Goal: Task Accomplishment & Management: Manage account settings

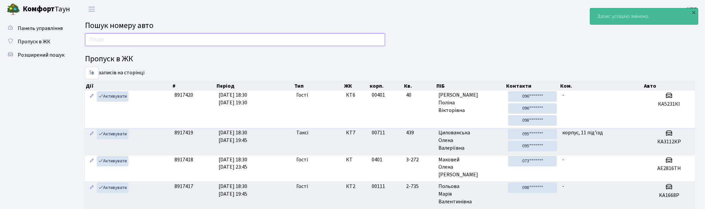
click at [101, 40] on input "text" at bounding box center [235, 39] width 300 height 13
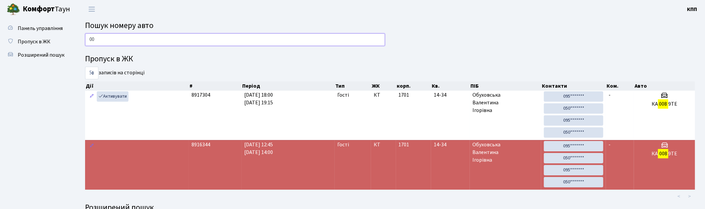
type input "0"
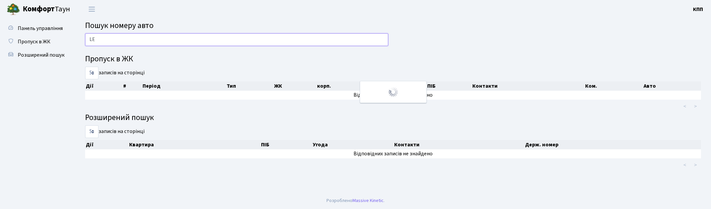
type input "L"
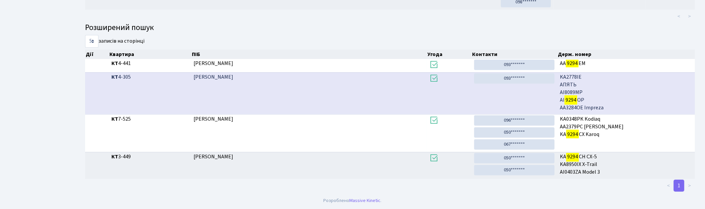
scroll to position [36, 0]
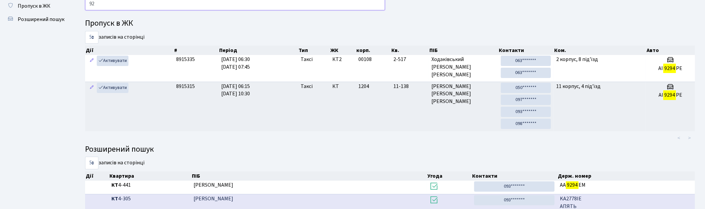
type input "9"
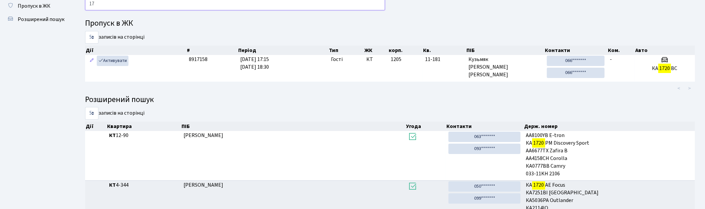
type input "1"
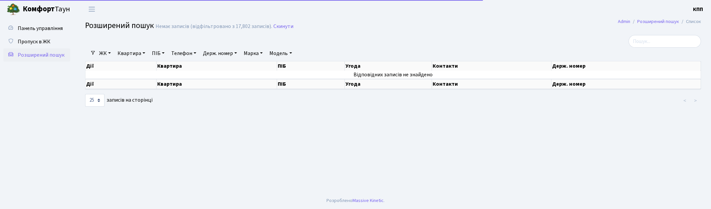
select select "25"
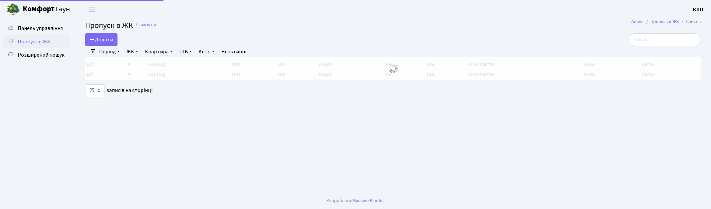
select select "25"
click at [40, 54] on span "Розширений пошук" at bounding box center [41, 54] width 47 height 7
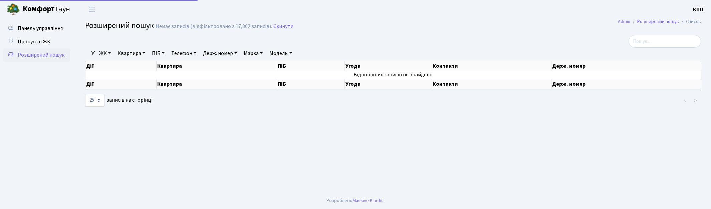
select select "25"
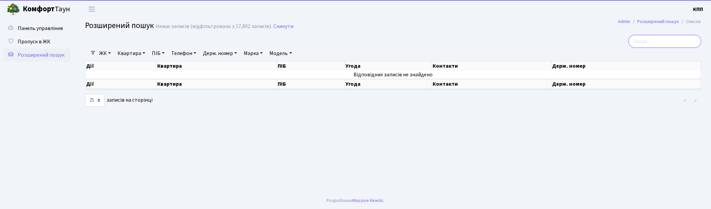
click at [665, 43] on input "search" at bounding box center [665, 41] width 72 height 13
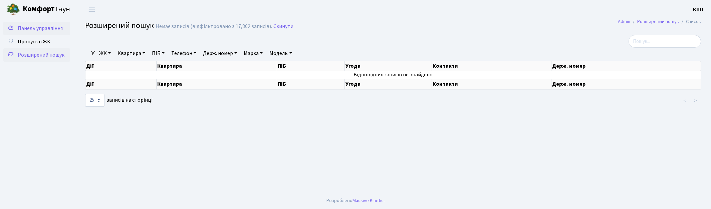
click at [42, 29] on span "Панель управління" at bounding box center [40, 28] width 45 height 7
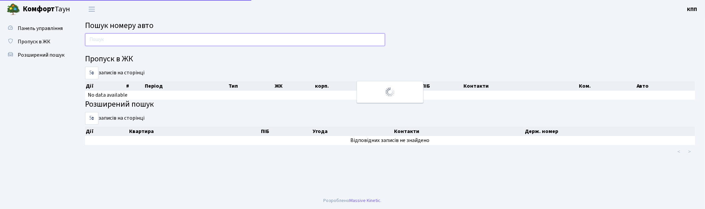
drag, startPoint x: 0, startPoint y: 0, endPoint x: 126, endPoint y: 38, distance: 131.1
click at [126, 38] on input "text" at bounding box center [235, 39] width 300 height 13
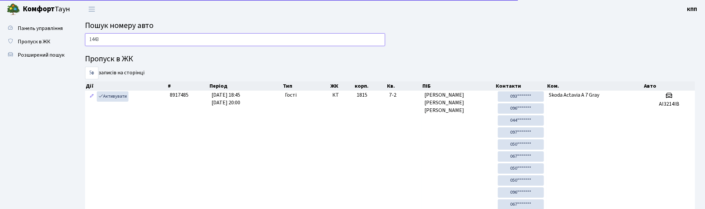
type input "1443"
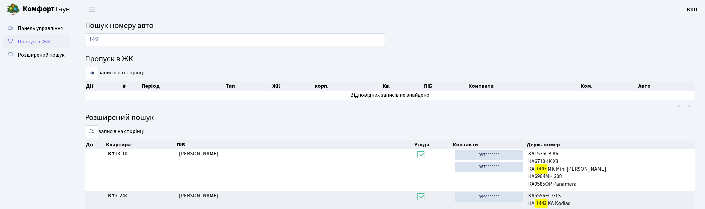
click at [30, 42] on span "Пропуск в ЖК" at bounding box center [34, 41] width 33 height 7
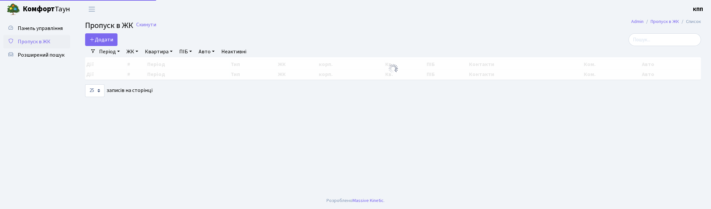
select select "25"
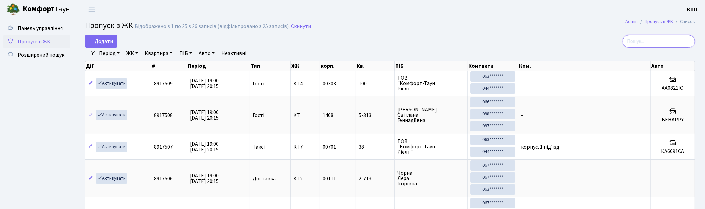
click at [660, 42] on input "search" at bounding box center [659, 41] width 72 height 13
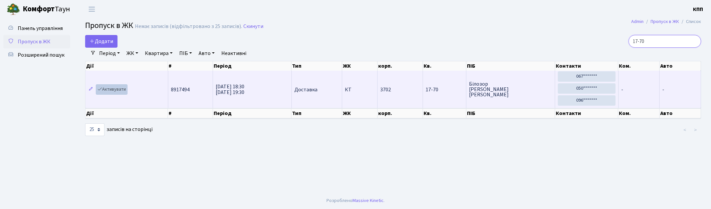
type input "17-70"
click at [124, 91] on link "Активувати" at bounding box center [112, 89] width 32 height 10
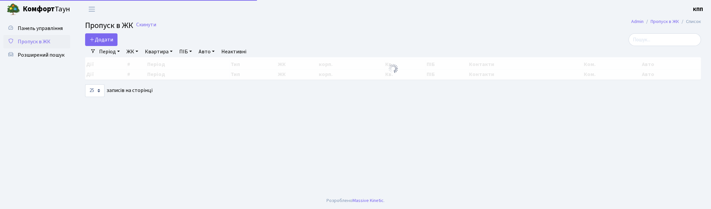
select select "25"
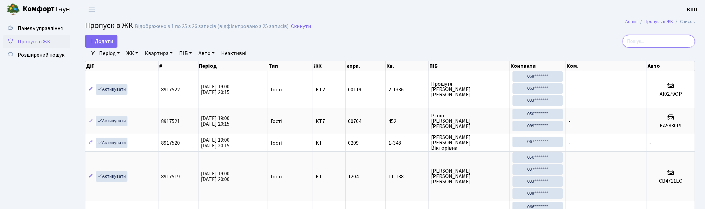
click at [662, 39] on input "search" at bounding box center [659, 41] width 72 height 13
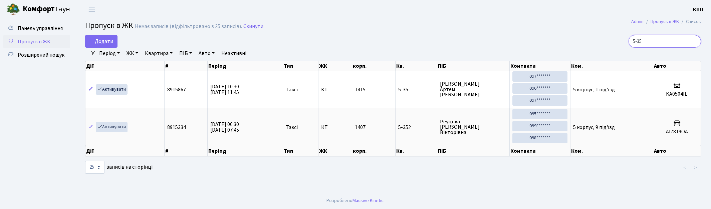
drag, startPoint x: 659, startPoint y: 40, endPoint x: 624, endPoint y: 41, distance: 34.7
click at [624, 41] on div "5-35" at bounding box center [601, 41] width 199 height 13
type input "7-5"
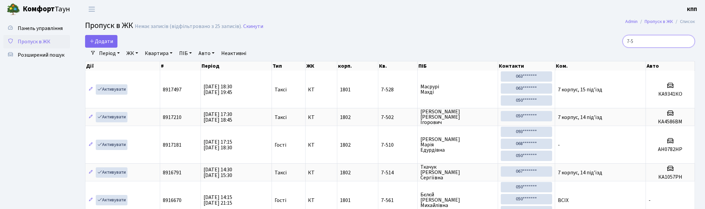
drag, startPoint x: 587, startPoint y: 38, endPoint x: 572, endPoint y: 38, distance: 15.0
click at [572, 38] on div "7-5" at bounding box center [597, 41] width 197 height 13
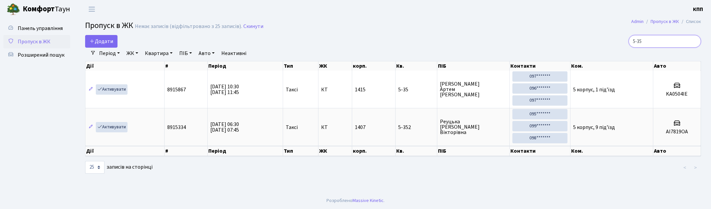
type input "5-35"
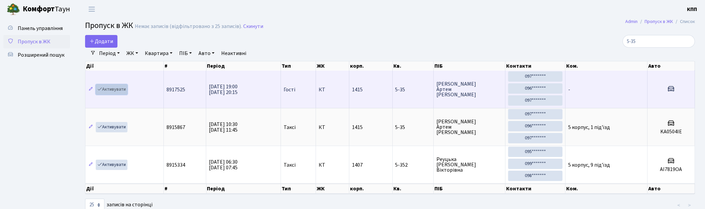
click at [122, 89] on link "Активувати" at bounding box center [112, 89] width 32 height 10
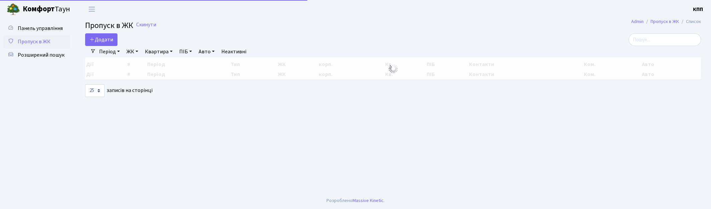
select select "25"
click at [665, 40] on input "search" at bounding box center [665, 39] width 72 height 13
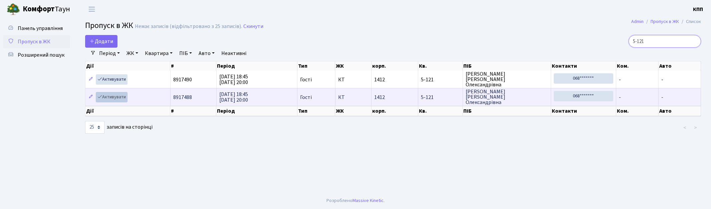
type input "5-121"
click at [112, 97] on link "Активувати" at bounding box center [112, 97] width 32 height 10
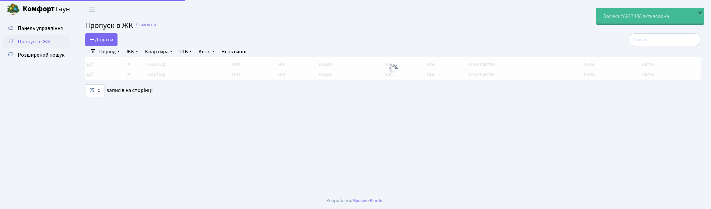
select select "25"
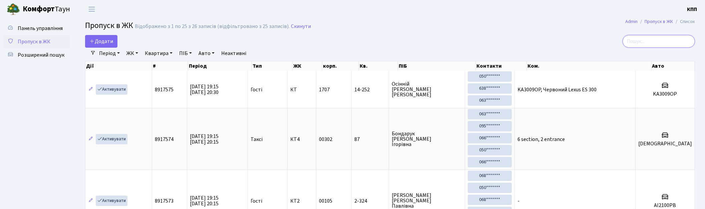
click at [635, 42] on input "search" at bounding box center [659, 41] width 72 height 13
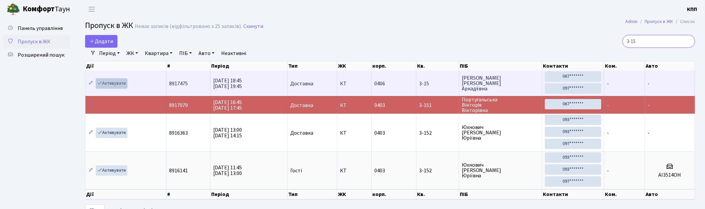
type input "3-15"
click at [119, 84] on link "Активувати" at bounding box center [112, 83] width 32 height 10
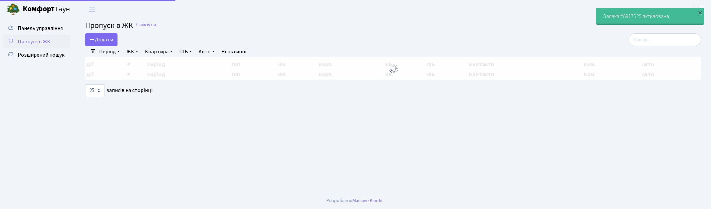
select select "25"
click at [664, 35] on input "search" at bounding box center [665, 39] width 72 height 13
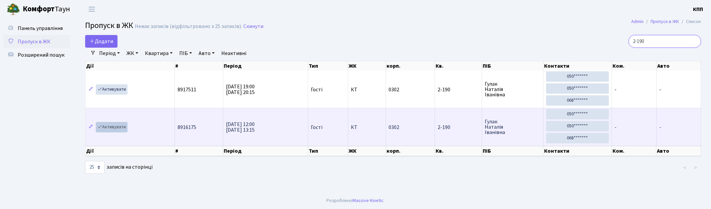
type input "2-190"
click at [115, 131] on link "Активувати" at bounding box center [112, 127] width 32 height 10
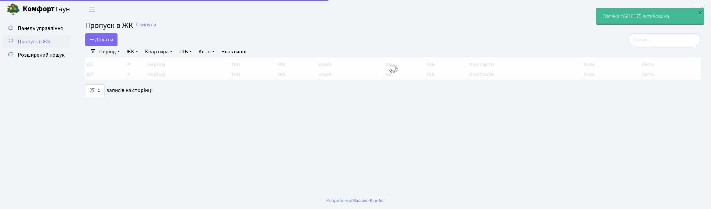
select select "25"
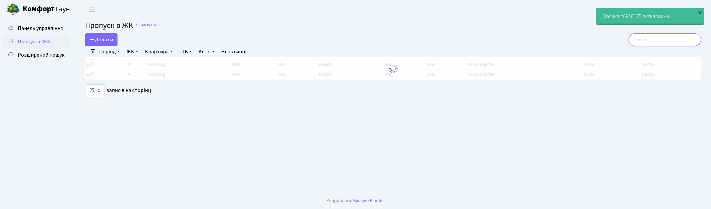
click at [658, 45] on input "search" at bounding box center [665, 39] width 72 height 13
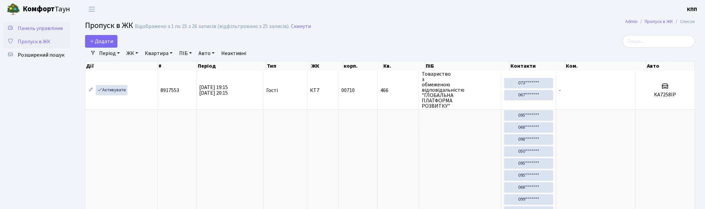
click at [48, 28] on span "Панель управління" at bounding box center [40, 28] width 45 height 7
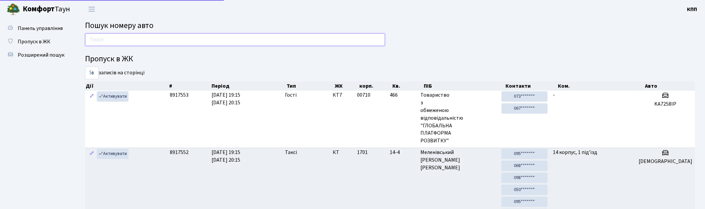
click at [152, 44] on input "text" at bounding box center [235, 39] width 300 height 13
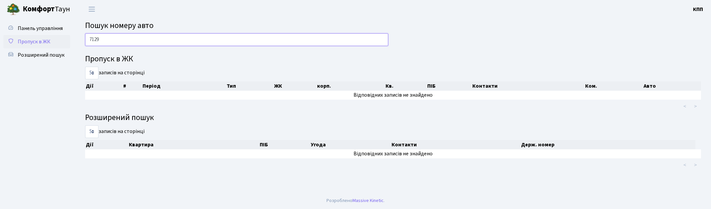
type input "7129"
click at [41, 38] on span "Пропуск в ЖК" at bounding box center [34, 41] width 33 height 7
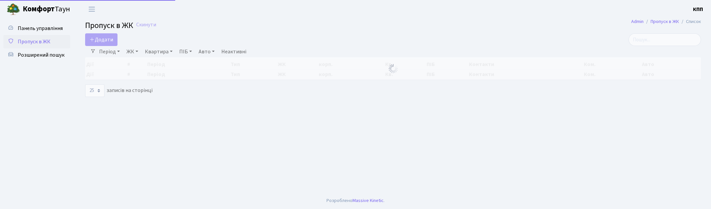
select select "25"
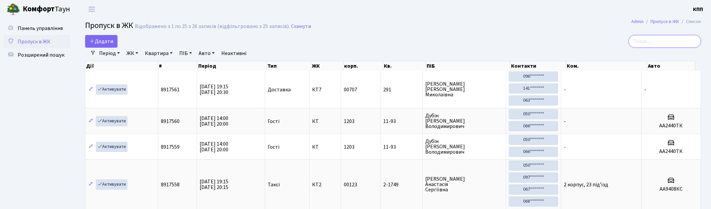
click at [660, 42] on input "search" at bounding box center [665, 41] width 72 height 13
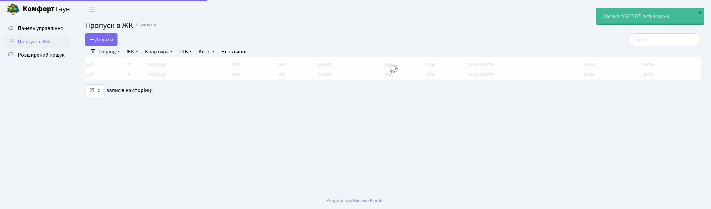
select select "25"
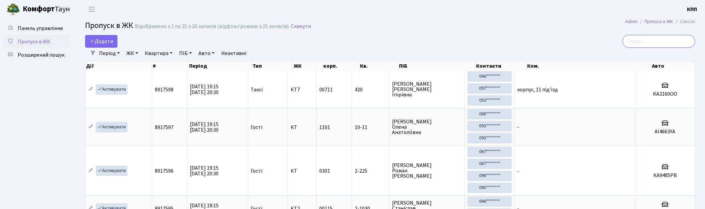
click at [661, 39] on input "search" at bounding box center [659, 41] width 72 height 13
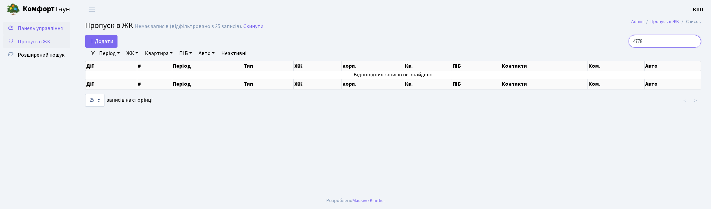
type input "4778"
click at [43, 26] on span "Панель управління" at bounding box center [40, 28] width 45 height 7
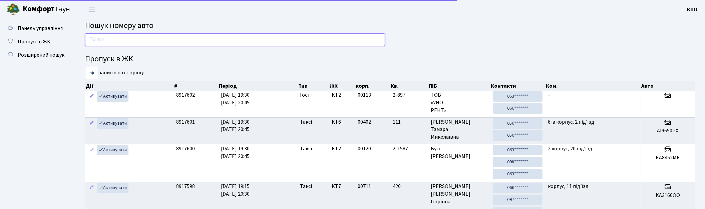
click at [118, 39] on input "text" at bounding box center [235, 39] width 300 height 13
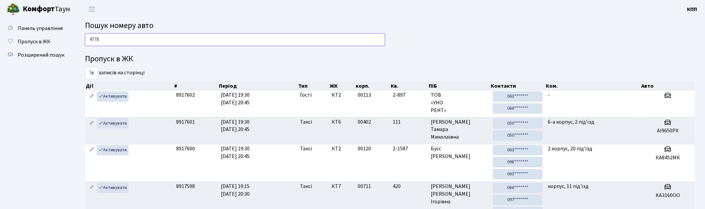
type input "4778"
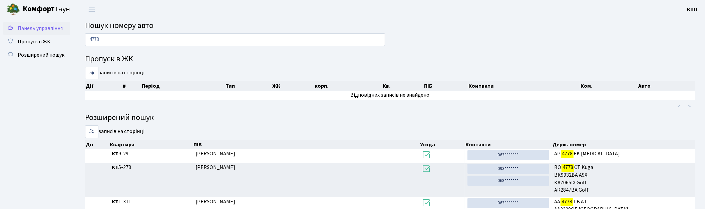
click at [34, 26] on span "Панель управління" at bounding box center [40, 28] width 45 height 7
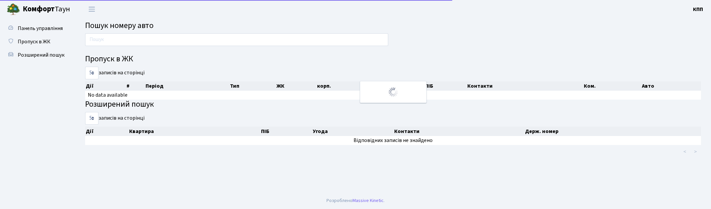
click at [117, 36] on input "text" at bounding box center [236, 39] width 303 height 13
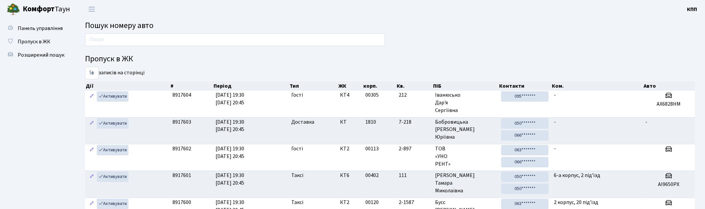
click at [123, 35] on input "text" at bounding box center [235, 39] width 300 height 13
click at [46, 43] on span "Пропуск в ЖК" at bounding box center [34, 41] width 33 height 7
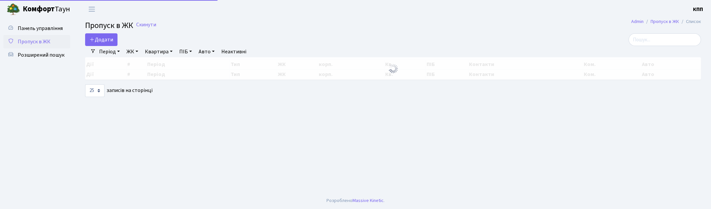
select select "25"
click at [663, 40] on input "search" at bounding box center [665, 39] width 72 height 13
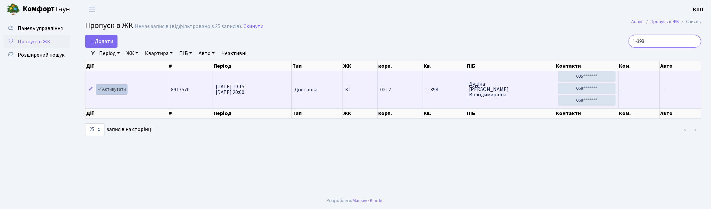
type input "1-398"
click at [117, 92] on link "Активувати" at bounding box center [112, 89] width 32 height 10
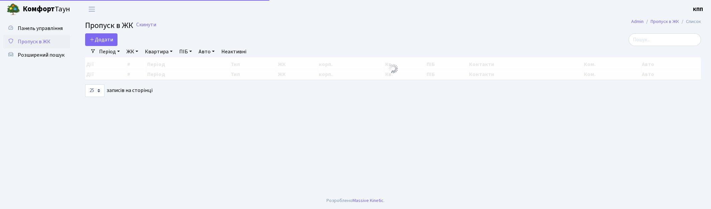
select select "25"
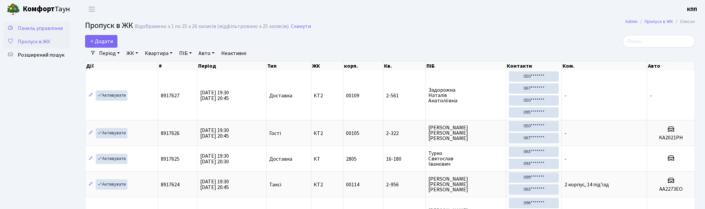
click at [49, 26] on span "Панель управління" at bounding box center [40, 28] width 45 height 7
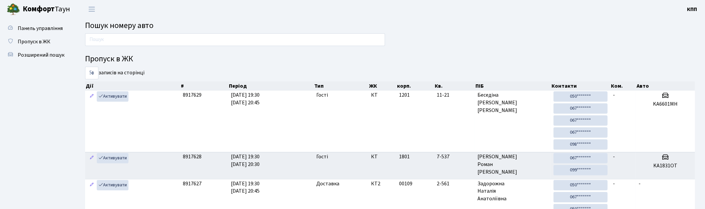
click at [159, 41] on input "text" at bounding box center [235, 39] width 300 height 13
click at [41, 38] on span "Пропуск в ЖК" at bounding box center [34, 41] width 33 height 7
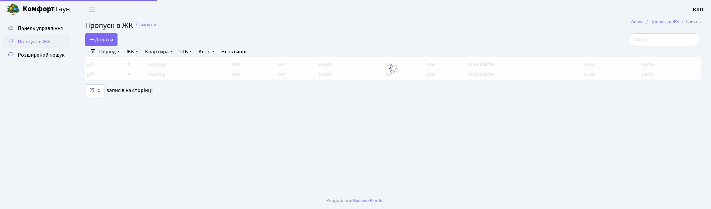
select select "25"
click at [684, 42] on input "search" at bounding box center [665, 39] width 72 height 13
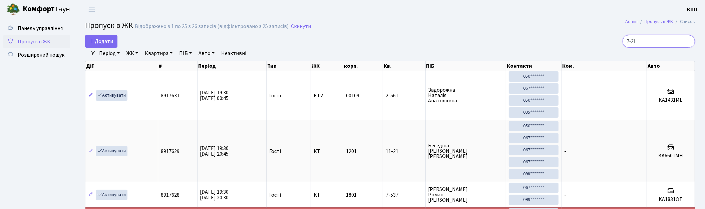
type input "7-218"
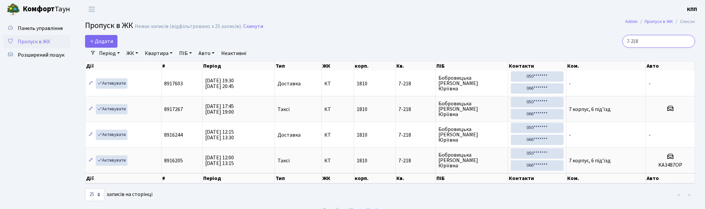
drag, startPoint x: 656, startPoint y: 41, endPoint x: 592, endPoint y: 33, distance: 64.6
click at [593, 33] on main "Admin Пропуск в ЖК Список Пропуск в ЖК Немає записів (відфільтровано з 25 запис…" at bounding box center [390, 110] width 630 height 184
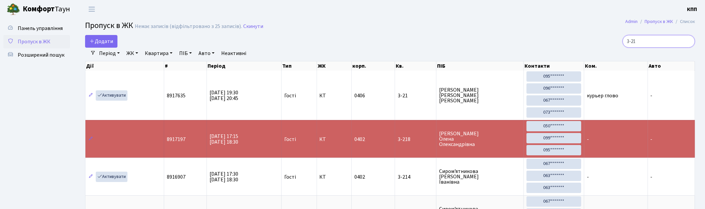
drag, startPoint x: 649, startPoint y: 36, endPoint x: 577, endPoint y: 32, distance: 72.2
click at [587, 38] on div "3-21" at bounding box center [597, 41] width 197 height 13
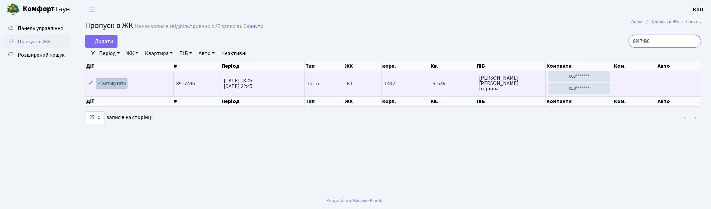
type input "8917496"
click at [123, 80] on link "Активувати" at bounding box center [112, 83] width 32 height 10
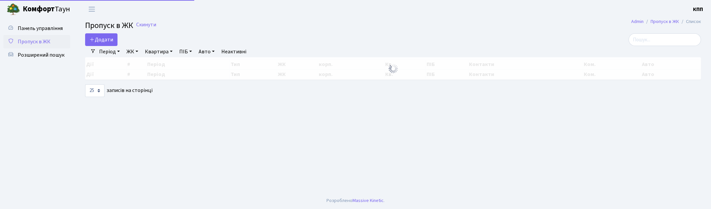
select select "25"
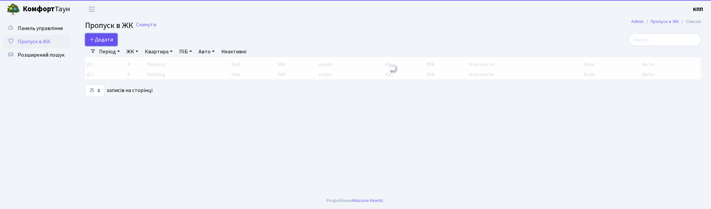
click at [107, 41] on span "Додати" at bounding box center [101, 39] width 24 height 7
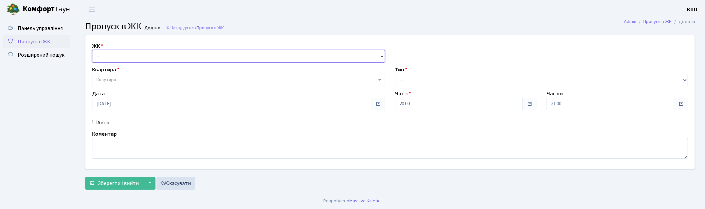
click at [124, 59] on select "- КТ, вул. Регенераторна, 4 КТ2, просп. [STREET_ADDRESS] [STREET_ADDRESS] [PERS…" at bounding box center [238, 56] width 293 height 13
select select "271"
click at [92, 50] on select "- КТ, вул. Регенераторна, 4 КТ2, просп. Соборності, 17 КТ3, вул. Березнева, 16 …" at bounding box center [238, 56] width 293 height 13
select select
click at [122, 80] on span "Квартира" at bounding box center [236, 80] width 280 height 7
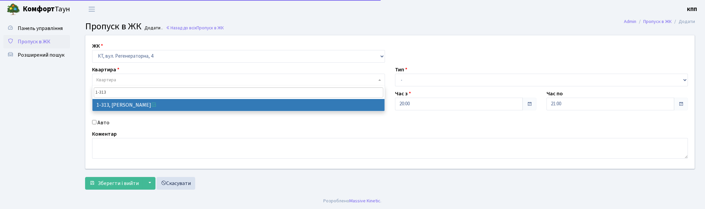
type input "1-313"
select select "313"
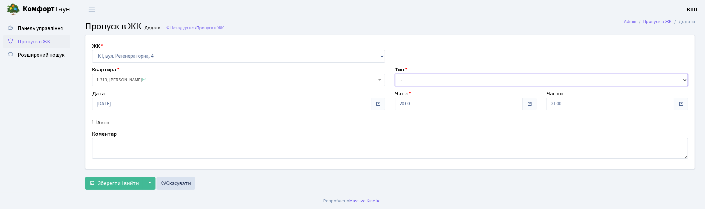
click at [416, 86] on select "- Доставка Таксі Гості Сервіс" at bounding box center [541, 80] width 293 height 13
select select "3"
click at [395, 74] on select "- Доставка Таксі Гості Сервіс" at bounding box center [541, 80] width 293 height 13
click at [114, 178] on button "Зберегти і вийти" at bounding box center [114, 183] width 58 height 13
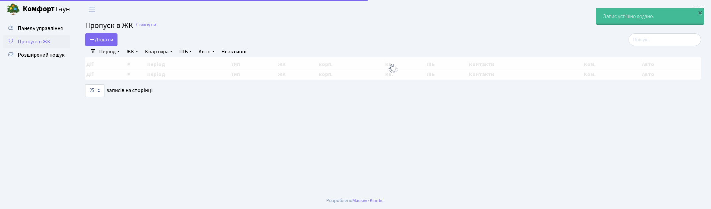
select select "25"
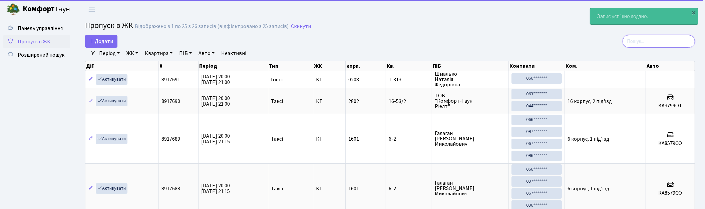
click at [672, 39] on input "search" at bounding box center [659, 41] width 72 height 13
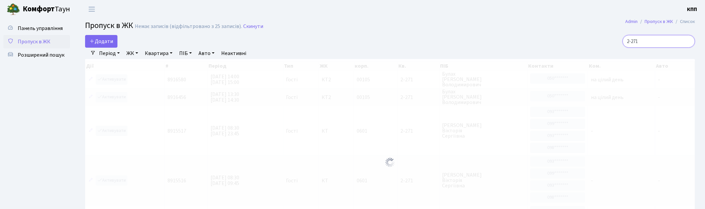
type input "2-271"
click at [26, 43] on span "Пропуск в ЖК" at bounding box center [34, 41] width 33 height 7
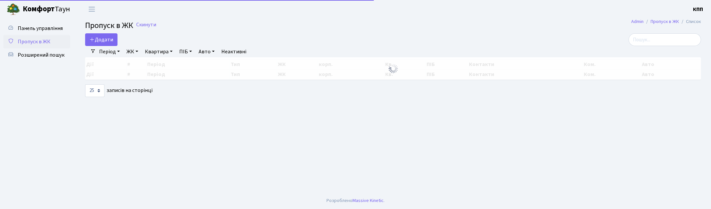
select select "25"
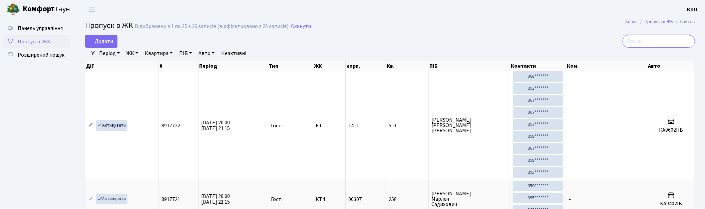
click at [645, 41] on input "search" at bounding box center [659, 41] width 72 height 13
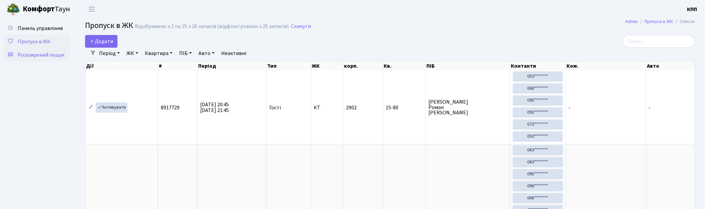
click at [42, 55] on span "Розширений пошук" at bounding box center [41, 54] width 47 height 7
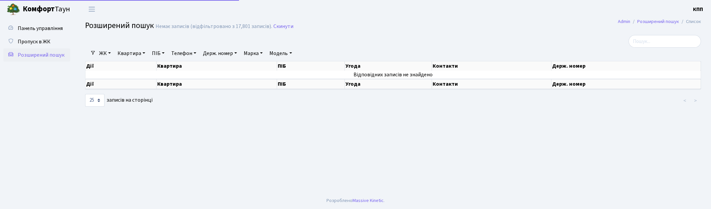
select select "25"
click at [126, 52] on link "Квартира" at bounding box center [131, 53] width 33 height 11
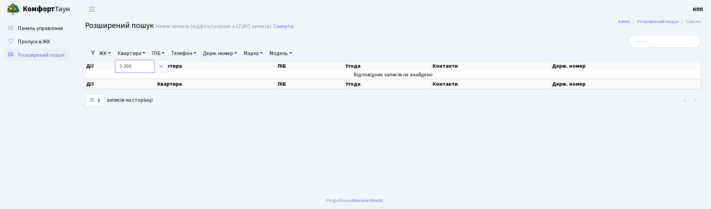
type input "3-204"
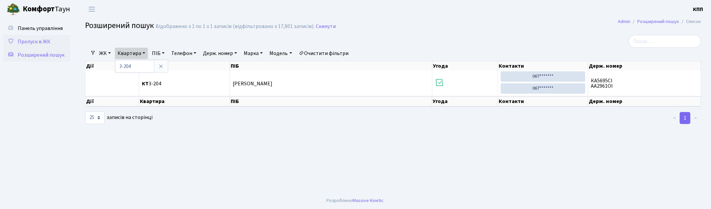
click at [39, 40] on span "Пропуск в ЖК" at bounding box center [34, 41] width 33 height 7
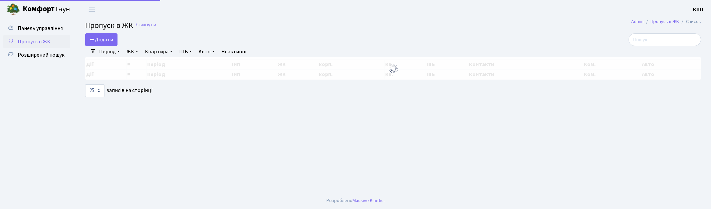
select select "25"
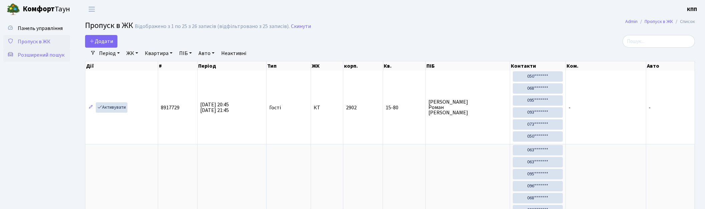
click at [31, 52] on span "Розширений пошук" at bounding box center [41, 54] width 47 height 7
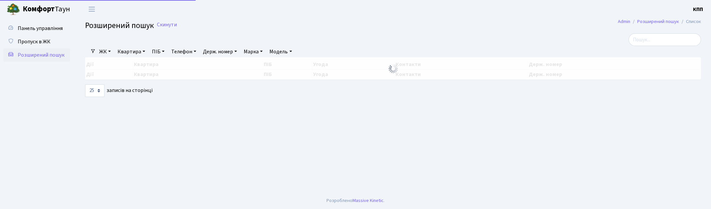
select select "25"
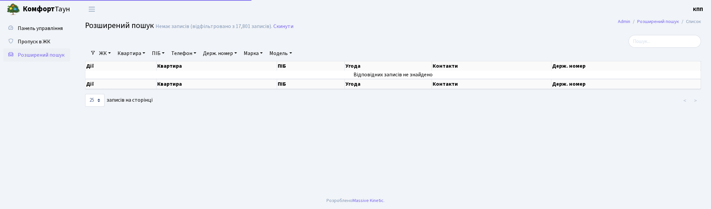
click at [135, 52] on link "Квартира" at bounding box center [131, 53] width 33 height 11
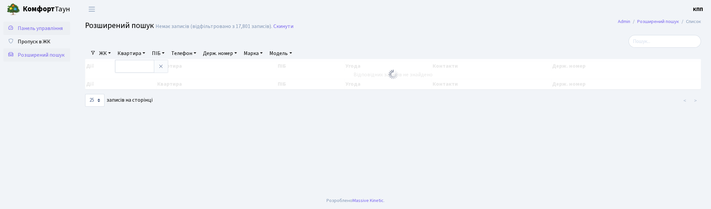
click at [61, 28] on span "Панель управління" at bounding box center [40, 28] width 45 height 7
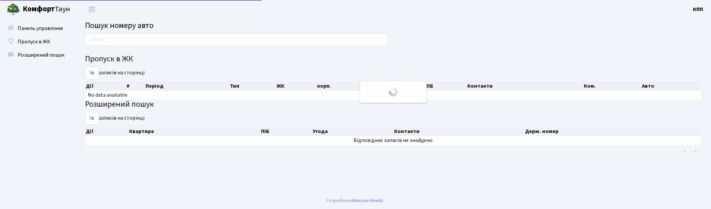
click at [172, 45] on input "text" at bounding box center [236, 39] width 303 height 13
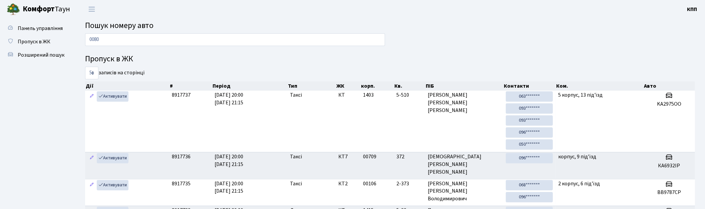
type input "0080"
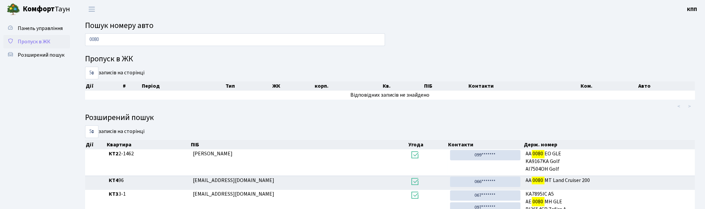
click at [36, 41] on span "Пропуск в ЖК" at bounding box center [34, 41] width 33 height 7
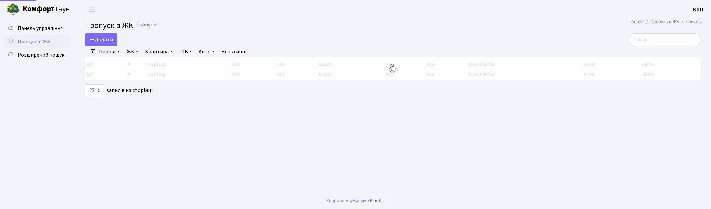
select select "25"
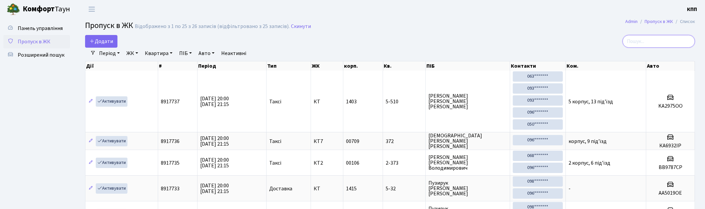
click at [648, 44] on input "search" at bounding box center [659, 41] width 72 height 13
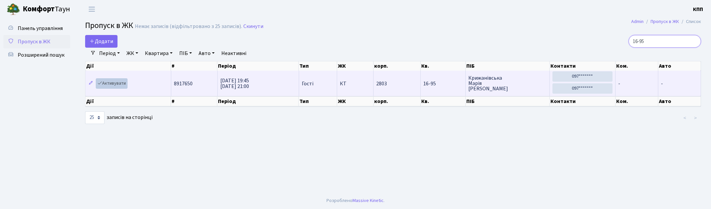
type input "16-95"
click at [111, 85] on link "Активувати" at bounding box center [112, 83] width 32 height 10
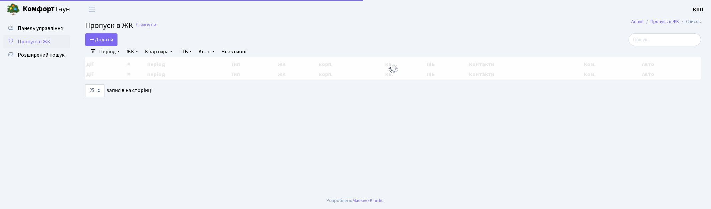
select select "25"
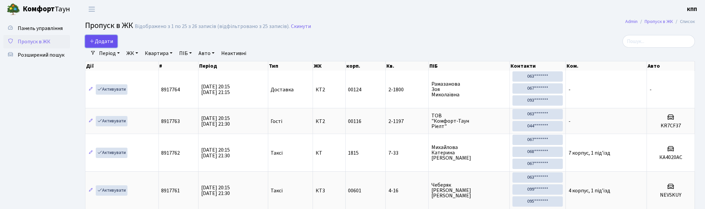
click at [98, 38] on span "Додати" at bounding box center [101, 41] width 24 height 7
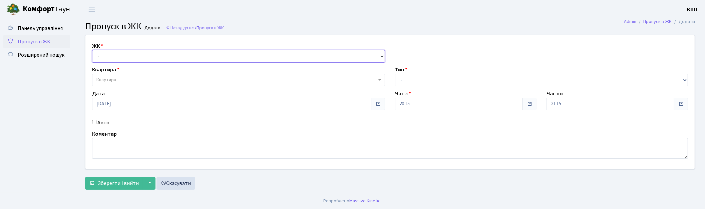
drag, startPoint x: 0, startPoint y: 0, endPoint x: 128, endPoint y: 61, distance: 141.7
click at [132, 54] on select "- КТ, вул. Регенераторна, 4 КТ2, просп. [STREET_ADDRESS] [STREET_ADDRESS] [PERS…" at bounding box center [238, 56] width 293 height 13
select select "271"
click at [92, 50] on select "- КТ, вул. Регенераторна, 4 КТ2, просп. [STREET_ADDRESS] [STREET_ADDRESS] [PERS…" at bounding box center [238, 56] width 293 height 13
select select
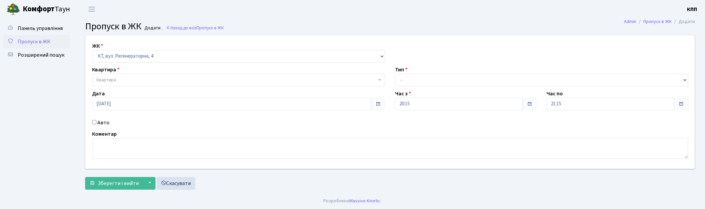
click at [125, 79] on span "Квартира" at bounding box center [236, 80] width 280 height 7
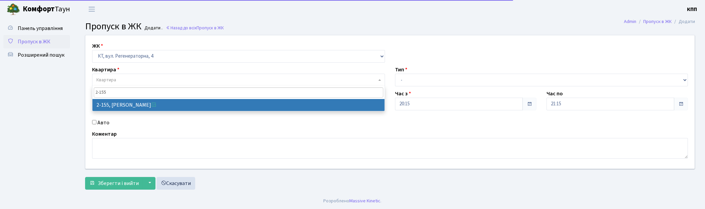
type input "2-155"
click at [128, 57] on select "- КТ, вул. Регенераторна, 4 КТ2, просп. [STREET_ADDRESS] [STREET_ADDRESS] [PERS…" at bounding box center [238, 56] width 293 height 13
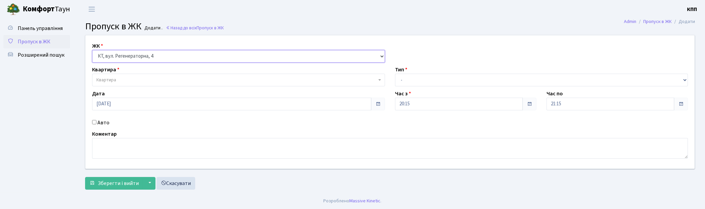
select select "295"
click at [92, 50] on select "- КТ, вул. Регенераторна, 4 КТ2, просп. Соборності, 17 КТ3, вул. Березнева, 16 …" at bounding box center [238, 56] width 293 height 13
select select
click at [130, 82] on span "Квартира" at bounding box center [236, 80] width 280 height 7
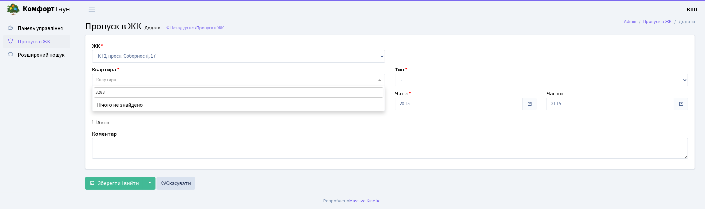
click at [151, 106] on li "Нічого не знайдено" at bounding box center [238, 105] width 292 height 12
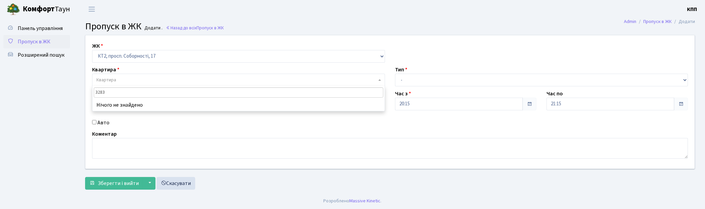
click at [97, 94] on input "3283" at bounding box center [239, 92] width 290 height 10
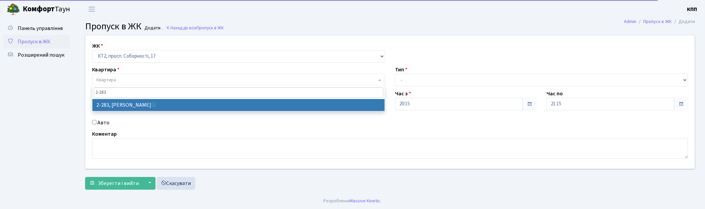
type input "2-283"
select select "15334"
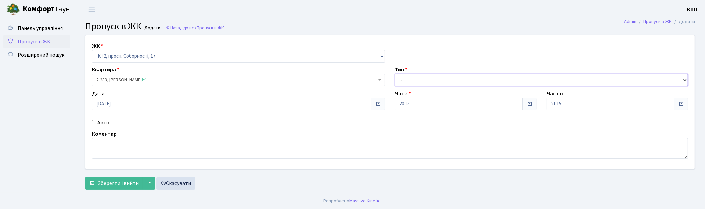
click at [424, 80] on select "- Доставка Таксі Гості Сервіс" at bounding box center [541, 80] width 293 height 13
select select "3"
click at [395, 74] on select "- Доставка Таксі Гості Сервіс" at bounding box center [541, 80] width 293 height 13
click at [126, 182] on span "Зберегти і вийти" at bounding box center [118, 183] width 41 height 7
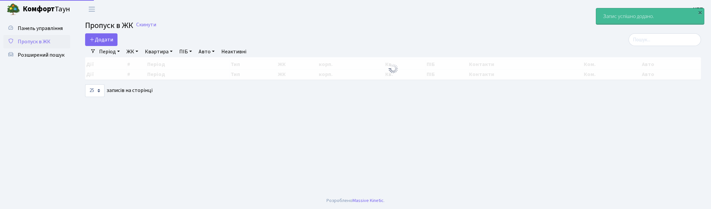
select select "25"
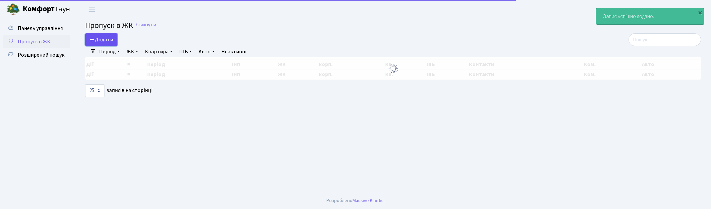
click at [99, 38] on span "Додати" at bounding box center [101, 39] width 24 height 7
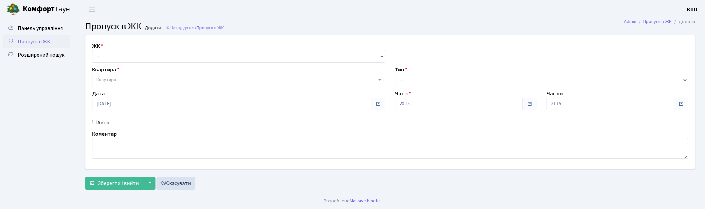
click at [125, 54] on select "- КТ, вул. Регенераторна, 4 КТ2, просп. [STREET_ADDRESS] [STREET_ADDRESS] [PERS…" at bounding box center [238, 56] width 293 height 13
select select "295"
click at [92, 50] on select "- КТ, вул. Регенераторна, 4 КТ2, просп. [STREET_ADDRESS] [STREET_ADDRESS] [PERS…" at bounding box center [238, 56] width 293 height 13
select select
click at [124, 79] on span "Квартира" at bounding box center [236, 80] width 280 height 7
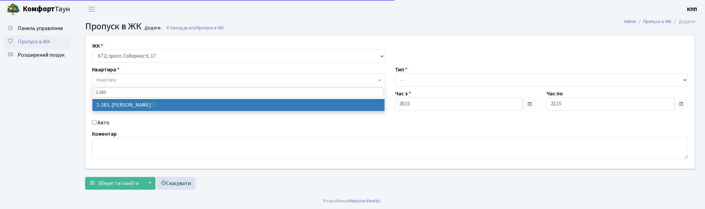
type input "2-283"
drag, startPoint x: 124, startPoint y: 107, endPoint x: 175, endPoint y: 106, distance: 51.4
select select "15334"
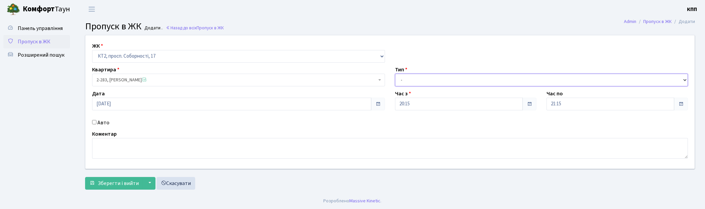
drag, startPoint x: 449, startPoint y: 81, endPoint x: 448, endPoint y: 85, distance: 3.5
click at [449, 81] on select "- Доставка Таксі Гості Сервіс" at bounding box center [541, 80] width 293 height 13
select select "3"
click at [395, 74] on select "- Доставка Таксі Гості Сервіс" at bounding box center [541, 80] width 293 height 13
click at [124, 189] on button "Зберегти і вийти" at bounding box center [114, 183] width 58 height 13
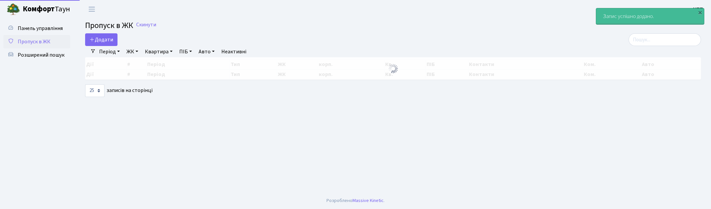
select select "25"
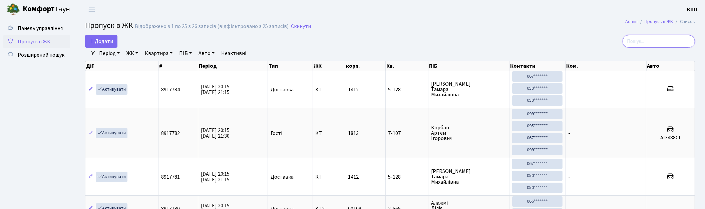
click at [659, 43] on input "search" at bounding box center [659, 41] width 72 height 13
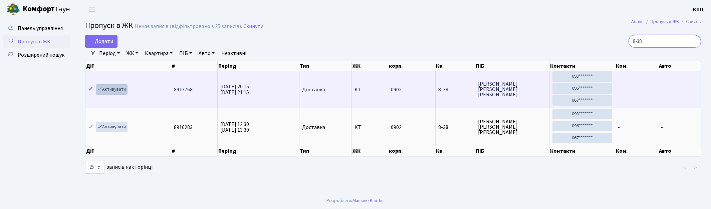
type input "8-38"
click at [99, 89] on icon at bounding box center [99, 89] width 5 height 5
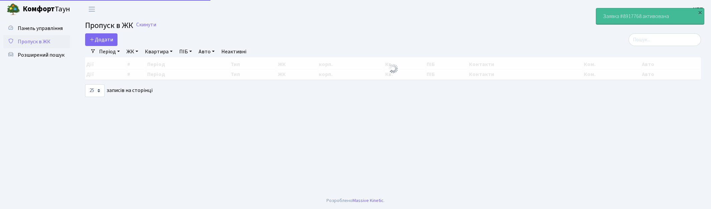
select select "25"
click at [648, 41] on input "search" at bounding box center [665, 39] width 72 height 13
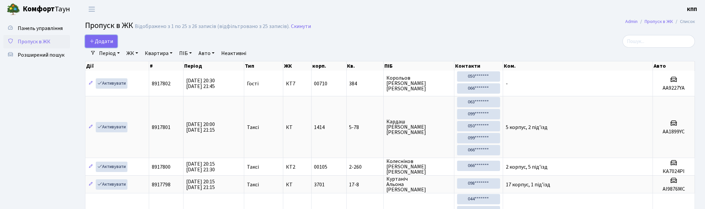
drag, startPoint x: 102, startPoint y: 39, endPoint x: 121, endPoint y: 53, distance: 24.1
click at [101, 39] on span "Додати" at bounding box center [101, 41] width 24 height 7
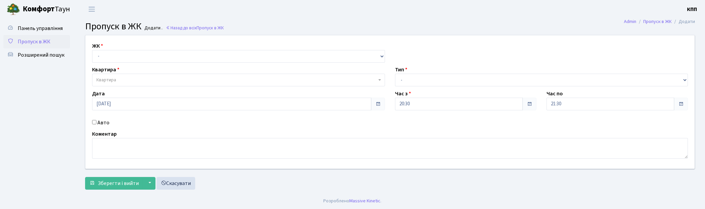
select select "271"
click at [92, 50] on select "- КТ, вул. Регенераторна, 4 КТ2, просп. [STREET_ADDRESS] [STREET_ADDRESS] [PERS…" at bounding box center [238, 56] width 293 height 13
select select
click at [126, 76] on span "Квартира" at bounding box center [238, 80] width 293 height 13
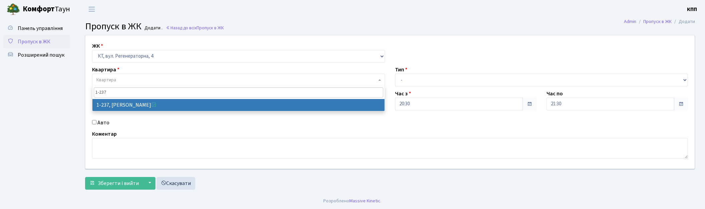
type input "1-237"
select select "237"
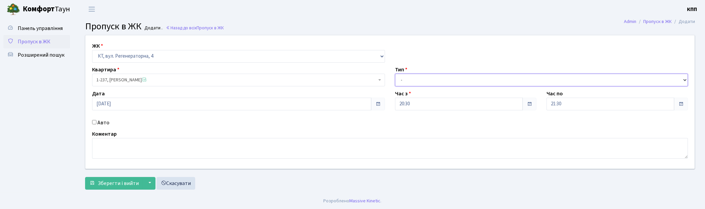
click at [442, 82] on select "- Доставка Таксі Гості Сервіс" at bounding box center [541, 80] width 293 height 13
select select "1"
click at [395, 74] on select "- Доставка Таксі Гості Сервіс" at bounding box center [541, 80] width 293 height 13
click at [130, 183] on span "Зберегти і вийти" at bounding box center [118, 183] width 41 height 7
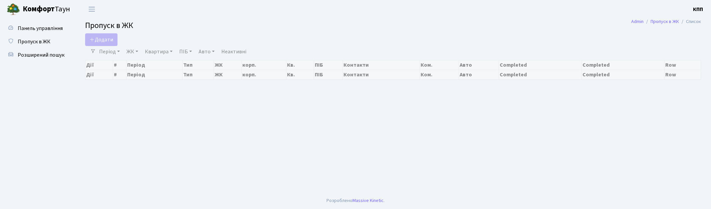
select select "25"
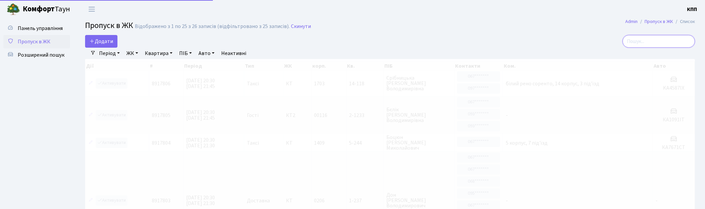
click at [665, 42] on input "search" at bounding box center [659, 41] width 72 height 13
type input "14-152"
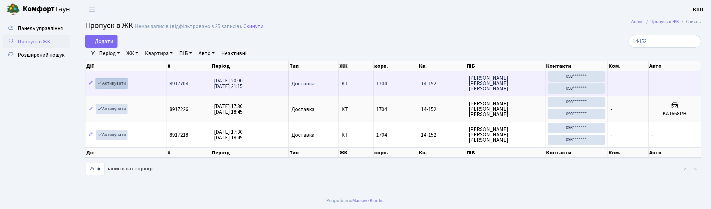
click at [121, 81] on link "Активувати" at bounding box center [112, 83] width 32 height 10
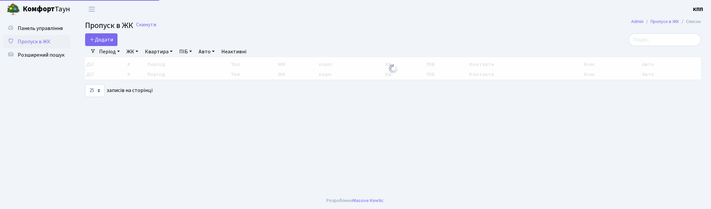
select select "25"
click at [648, 35] on input "search" at bounding box center [665, 39] width 72 height 13
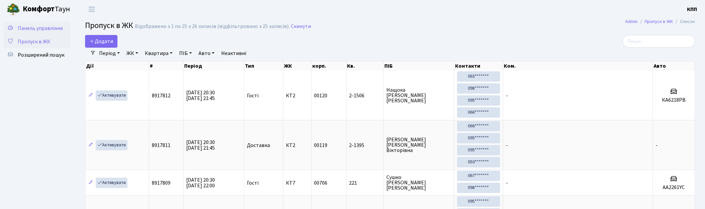
click at [38, 28] on span "Панель управління" at bounding box center [40, 28] width 45 height 7
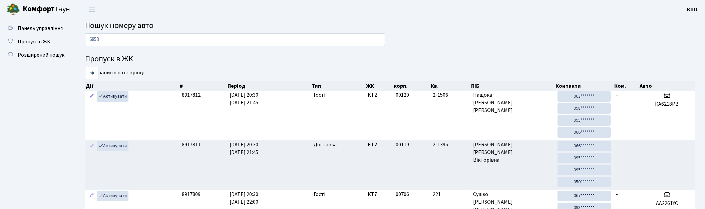
type input "6858"
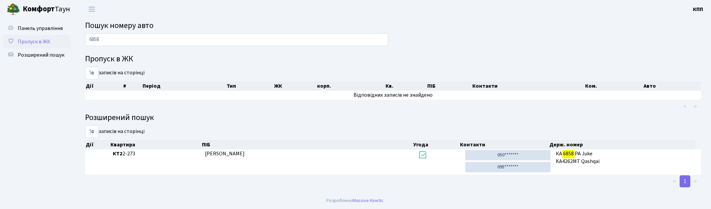
click at [40, 40] on span "Пропуск в ЖК" at bounding box center [34, 41] width 33 height 7
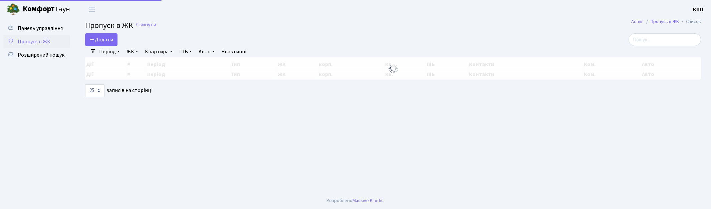
select select "25"
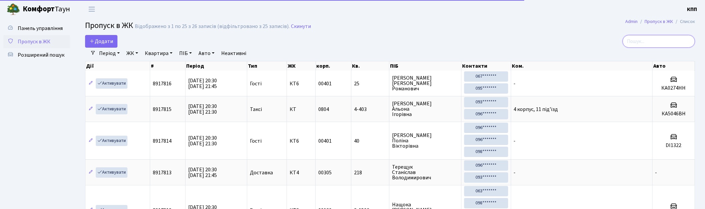
click at [652, 39] on input "search" at bounding box center [659, 41] width 72 height 13
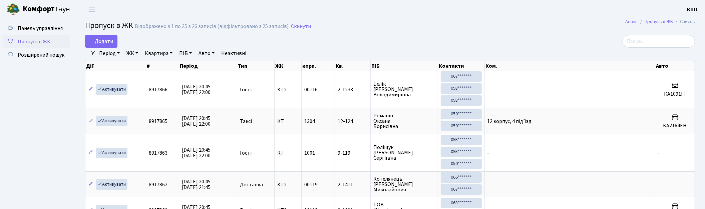
click at [648, 48] on div "Період 25.08.2025 - 25.08.2025 ЖК - КТ, вул. Регенераторна, 4 КТ2, просп. Собор…" at bounding box center [393, 53] width 594 height 11
click at [650, 41] on input "search" at bounding box center [659, 41] width 72 height 13
click at [643, 39] on input "search" at bounding box center [659, 41] width 72 height 13
click at [647, 41] on input "search" at bounding box center [659, 41] width 72 height 13
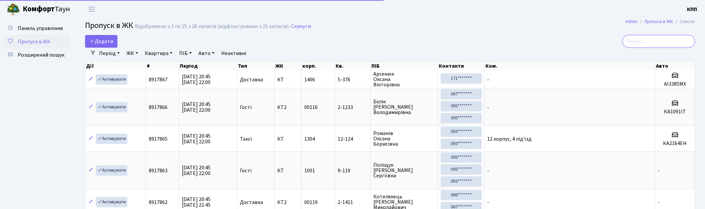
click at [650, 41] on input "search" at bounding box center [659, 41] width 72 height 13
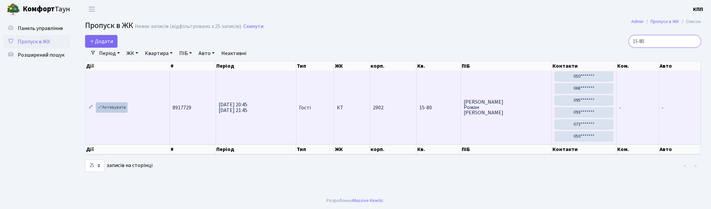
type input "15-80"
click at [119, 106] on link "Активувати" at bounding box center [112, 107] width 32 height 10
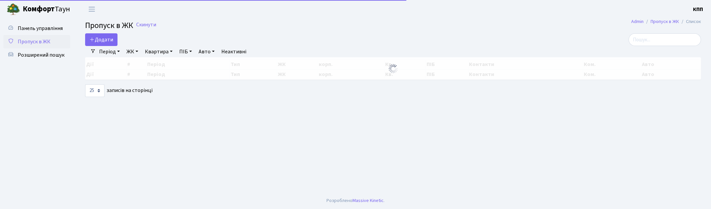
select select "25"
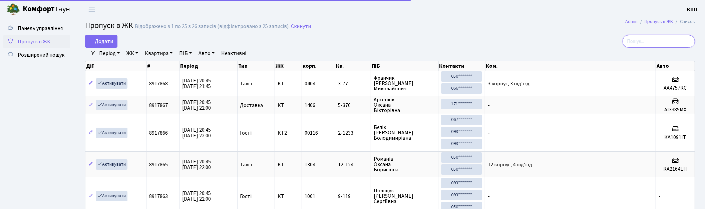
click at [648, 42] on input "search" at bounding box center [659, 41] width 72 height 13
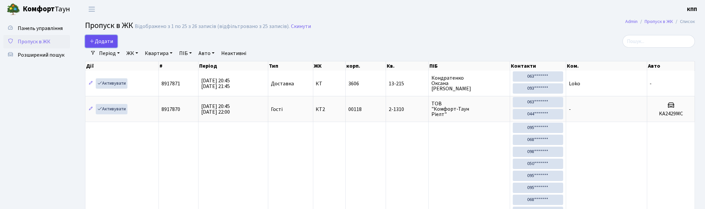
click at [87, 40] on link "Додати" at bounding box center [101, 41] width 32 height 13
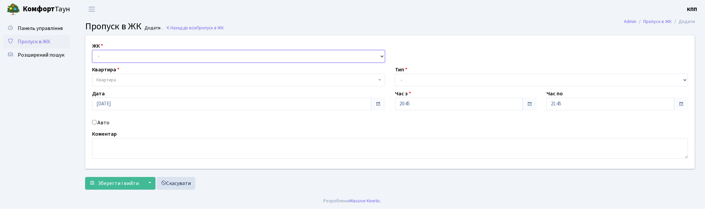
drag, startPoint x: 0, startPoint y: 0, endPoint x: 114, endPoint y: 61, distance: 128.7
click at [115, 56] on select "- КТ, вул. Регенераторна, 4 КТ2, просп. Соборності, 17 КТ3, вул. Березнева, 16 …" at bounding box center [238, 56] width 293 height 13
select select "271"
click at [92, 50] on select "- КТ, вул. Регенераторна, 4 КТ2, просп. Соборності, 17 КТ3, вул. Березнева, 16 …" at bounding box center [238, 56] width 293 height 13
select select
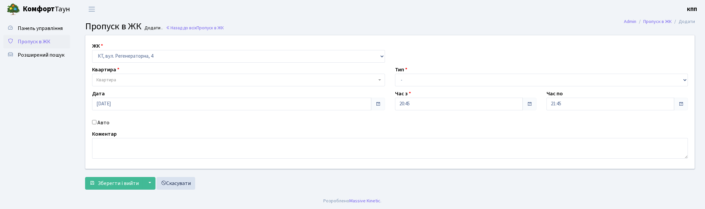
click at [119, 78] on span "Квартира" at bounding box center [236, 80] width 280 height 7
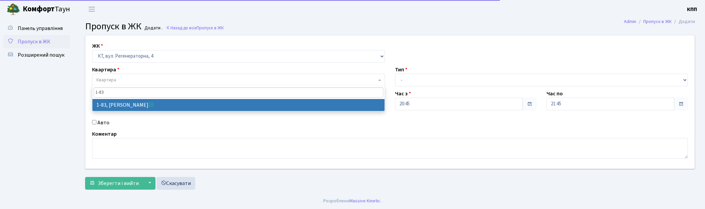
type input "1-83"
select select "83"
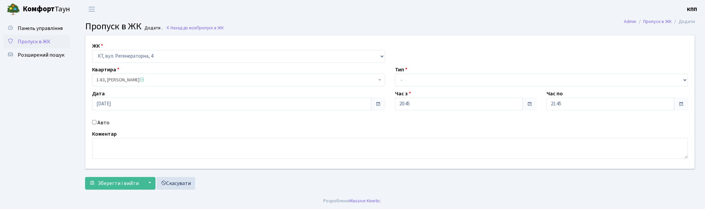
click at [98, 122] on label "Авто" at bounding box center [103, 123] width 12 height 8
click at [96, 122] on input "Авто" at bounding box center [94, 122] width 4 height 4
checkbox input "true"
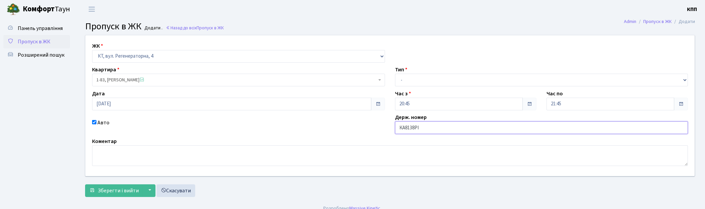
type input "КА8138РІ"
drag, startPoint x: 425, startPoint y: 81, endPoint x: 426, endPoint y: 86, distance: 5.2
click at [425, 81] on select "- Доставка Таксі Гості Сервіс" at bounding box center [541, 80] width 293 height 13
select select "3"
click at [395, 74] on select "- Доставка Таксі Гості Сервіс" at bounding box center [541, 80] width 293 height 13
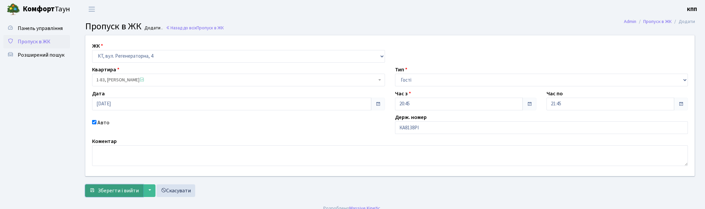
click at [116, 191] on span "Зберегти і вийти" at bounding box center [118, 190] width 41 height 7
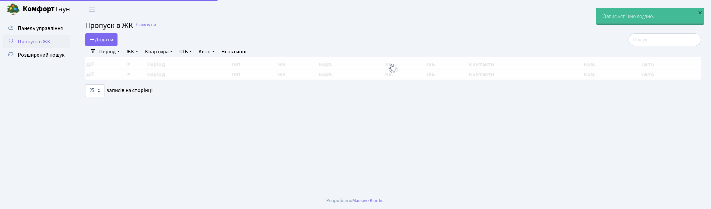
select select "25"
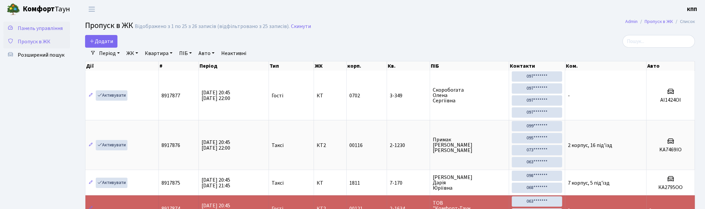
click at [36, 29] on span "Панель управління" at bounding box center [40, 28] width 45 height 7
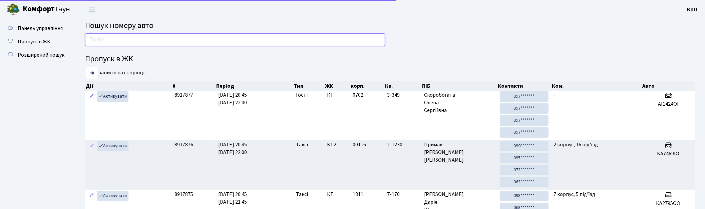
drag, startPoint x: 0, startPoint y: 0, endPoint x: 145, endPoint y: 40, distance: 150.0
click at [145, 40] on input "text" at bounding box center [235, 39] width 300 height 13
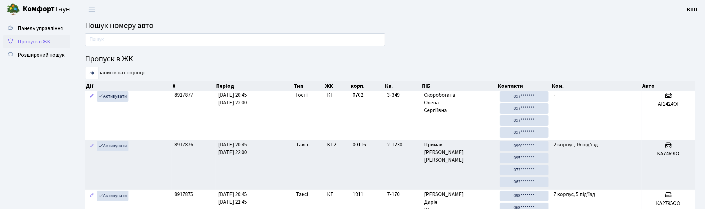
click at [36, 41] on span "Пропуск в ЖК" at bounding box center [34, 41] width 33 height 7
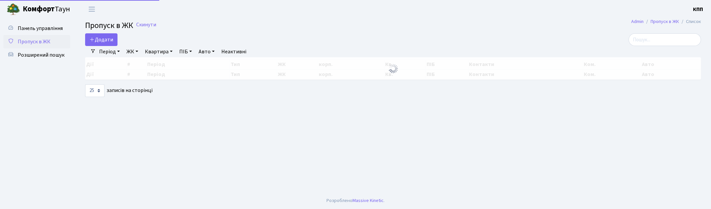
select select "25"
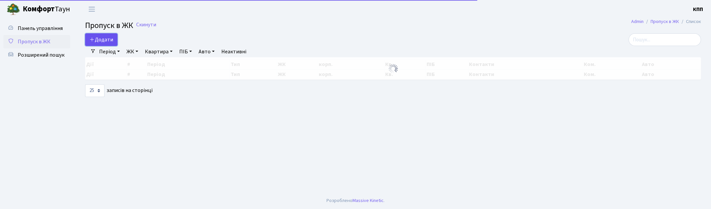
click at [97, 44] on link "Додати" at bounding box center [101, 39] width 32 height 13
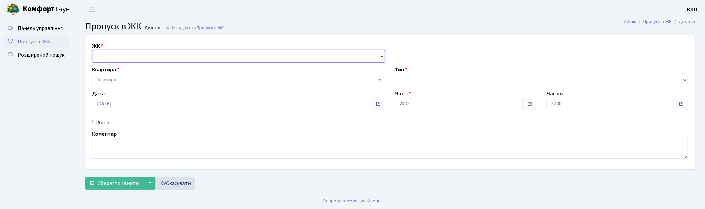
drag, startPoint x: 0, startPoint y: 0, endPoint x: 126, endPoint y: 61, distance: 139.8
click at [127, 57] on select "- КТ, вул. Регенераторна, 4 КТ2, просп. [STREET_ADDRESS] [STREET_ADDRESS] [PERS…" at bounding box center [238, 56] width 293 height 13
select select "271"
click at [92, 50] on select "- КТ, вул. Регенераторна, 4 КТ2, просп. [STREET_ADDRESS] [STREET_ADDRESS] [PERS…" at bounding box center [238, 56] width 293 height 13
select select
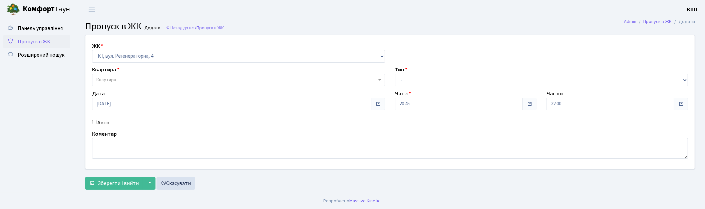
click at [127, 78] on span "Квартира" at bounding box center [236, 80] width 280 height 7
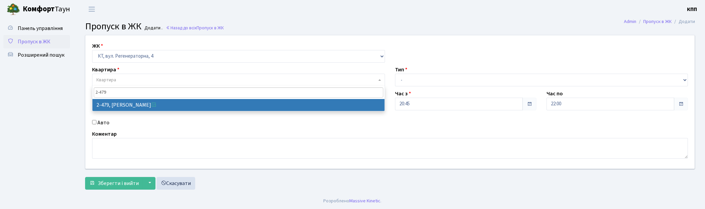
type input "2-479"
click at [119, 98] on span "2-479" at bounding box center [238, 92] width 292 height 13
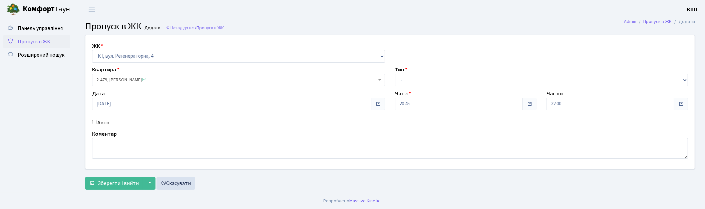
select select "1493"
click at [439, 78] on select "- Доставка Таксі Гості Сервіс" at bounding box center [541, 80] width 293 height 13
select select "3"
click at [395, 74] on select "- Доставка Таксі Гості Сервіс" at bounding box center [541, 80] width 293 height 13
click at [113, 183] on span "Зберегти і вийти" at bounding box center [118, 183] width 41 height 7
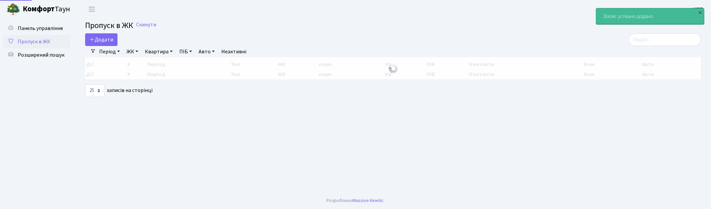
select select "25"
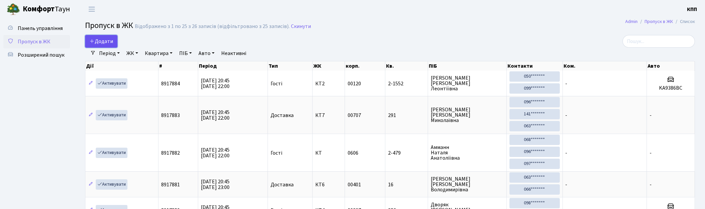
click at [104, 38] on span "Додати" at bounding box center [101, 41] width 24 height 7
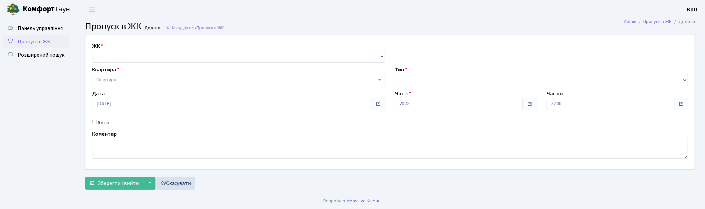
select select "295"
click at [92, 50] on select "- КТ, вул. Регенераторна, 4 КТ2, просп. Соборності, 17 КТ3, вул. Березнева, 16 …" at bounding box center [238, 56] width 293 height 13
select select
click at [125, 56] on select "- КТ, вул. Регенераторна, 4 КТ2, просп. Соборності, 17 КТ3, вул. Березнева, 16 …" at bounding box center [238, 56] width 293 height 13
select select "271"
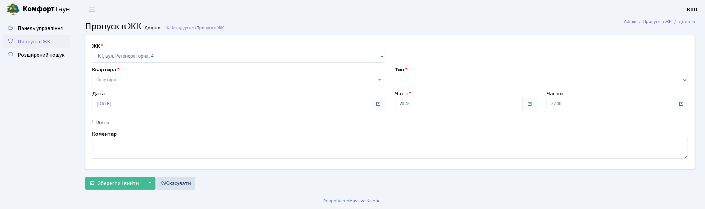
click at [92, 50] on select "- КТ, вул. Регенераторна, 4 КТ2, просп. Соборності, 17 КТ3, вул. Березнева, 16 …" at bounding box center [238, 56] width 293 height 13
select select
click at [132, 80] on span "Квартира" at bounding box center [236, 80] width 280 height 7
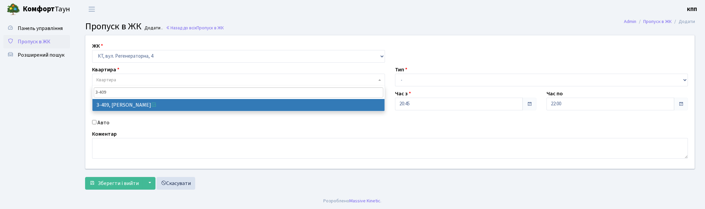
type input "3-409"
select select "1627"
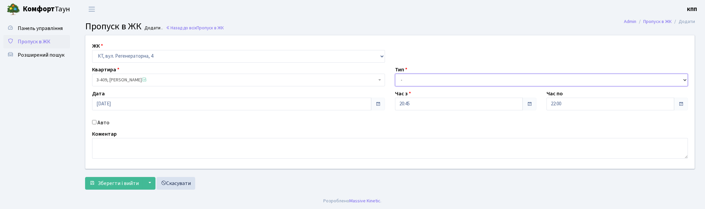
click at [433, 78] on select "- Доставка Таксі Гості Сервіс" at bounding box center [541, 80] width 293 height 13
select select "3"
click at [395, 74] on select "- Доставка Таксі Гості Сервіс" at bounding box center [541, 80] width 293 height 13
click at [112, 183] on span "Зберегти і вийти" at bounding box center [118, 183] width 41 height 7
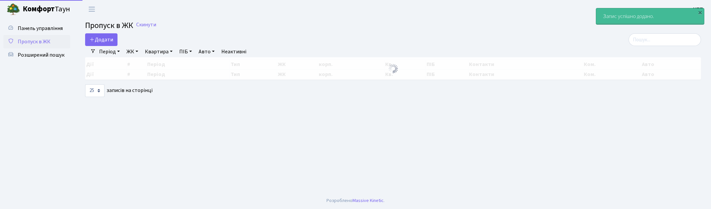
select select "25"
click at [682, 40] on input "search" at bounding box center [665, 39] width 72 height 13
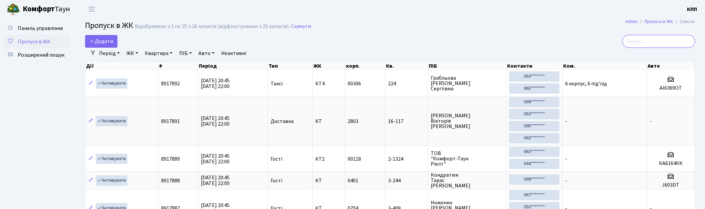
click at [654, 40] on input "search" at bounding box center [659, 41] width 72 height 13
click at [655, 40] on input "search" at bounding box center [659, 41] width 72 height 13
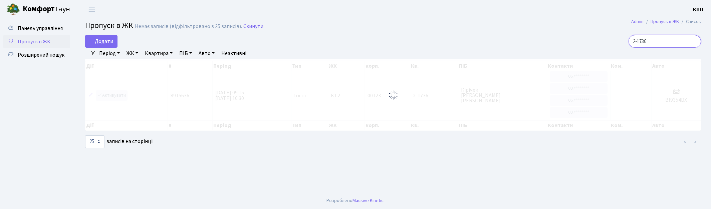
type input "2-1736"
click at [45, 39] on span "Пропуск в ЖК" at bounding box center [34, 41] width 33 height 7
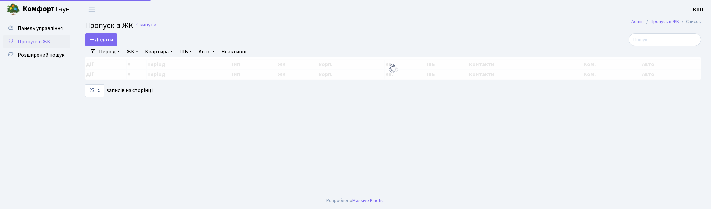
select select "25"
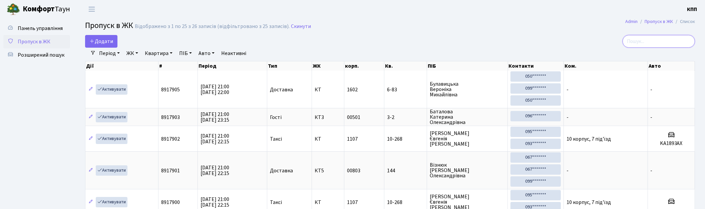
drag, startPoint x: 680, startPoint y: 35, endPoint x: 645, endPoint y: 45, distance: 36.1
click at [680, 36] on input "search" at bounding box center [659, 41] width 72 height 13
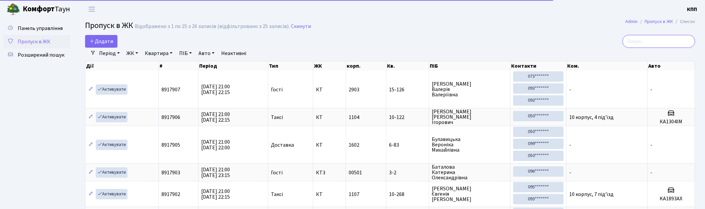
click at [646, 36] on input "search" at bounding box center [659, 41] width 72 height 13
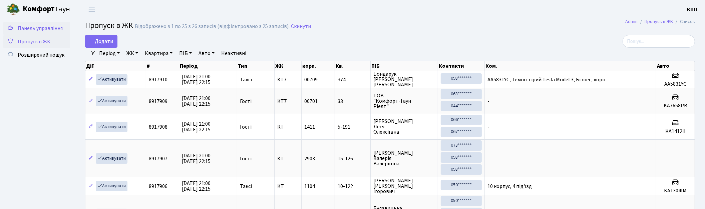
click at [29, 33] on link "Панель управління" at bounding box center [36, 28] width 67 height 13
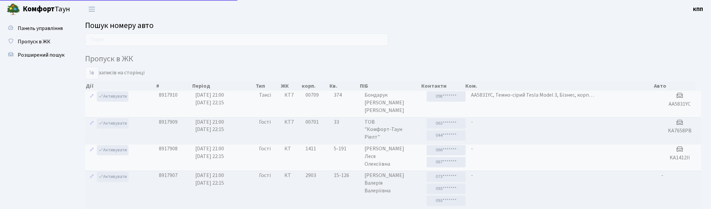
click at [115, 44] on input "text" at bounding box center [236, 39] width 303 height 13
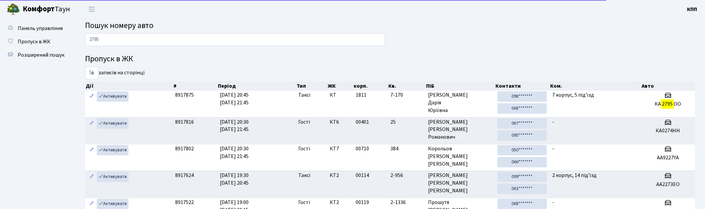
type input "2795"
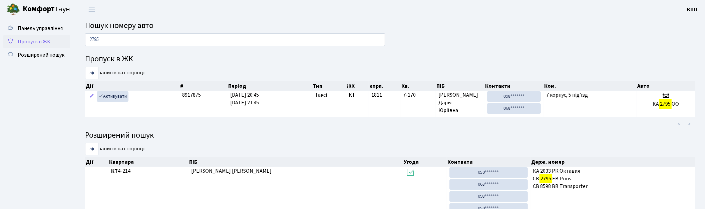
click at [31, 37] on link "Пропуск в ЖК" at bounding box center [36, 41] width 67 height 13
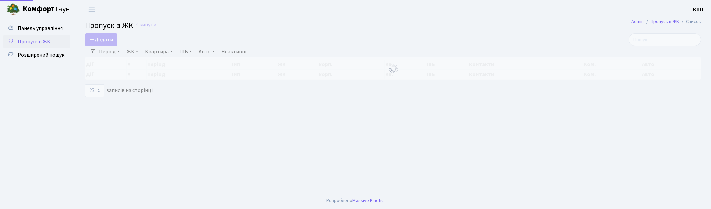
select select "25"
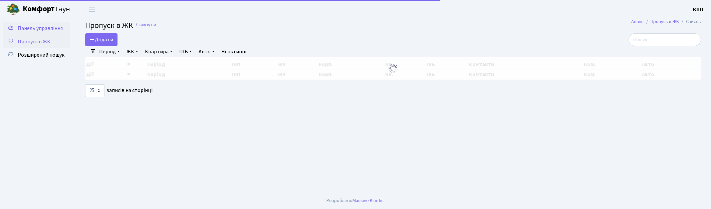
click at [54, 27] on span "Панель управління" at bounding box center [40, 28] width 45 height 7
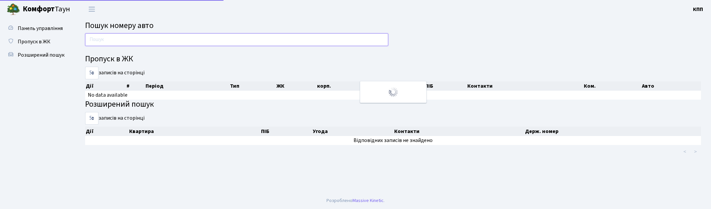
drag, startPoint x: 0, startPoint y: 0, endPoint x: 108, endPoint y: 40, distance: 115.5
click at [108, 40] on input "text" at bounding box center [236, 39] width 303 height 13
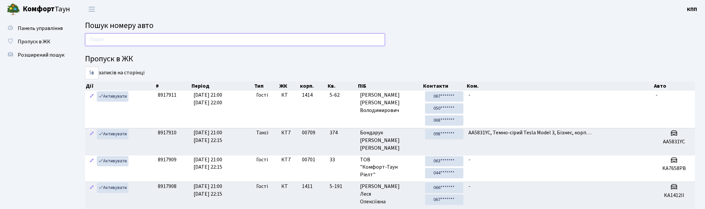
click at [103, 43] on input "text" at bounding box center [235, 39] width 300 height 13
click at [103, 40] on input "text" at bounding box center [235, 39] width 300 height 13
click at [102, 39] on input "text" at bounding box center [235, 39] width 300 height 13
drag, startPoint x: 132, startPoint y: 44, endPoint x: 135, endPoint y: 43, distance: 3.7
click at [132, 44] on input "text" at bounding box center [235, 39] width 300 height 13
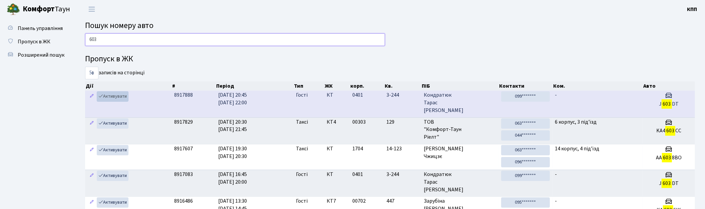
type input "603"
click at [119, 99] on link "Активувати" at bounding box center [113, 96] width 32 height 10
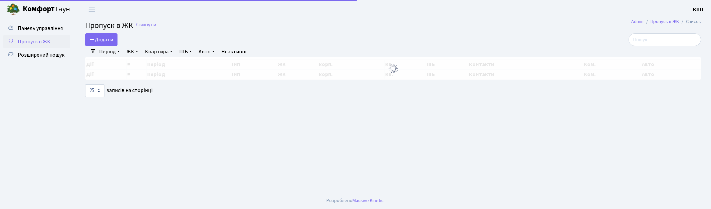
select select "25"
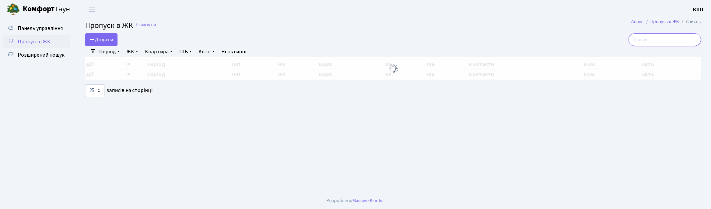
click at [666, 44] on input "search" at bounding box center [665, 39] width 72 height 13
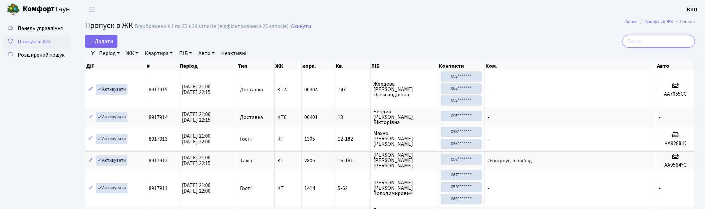
click at [661, 43] on input "search" at bounding box center [659, 41] width 72 height 13
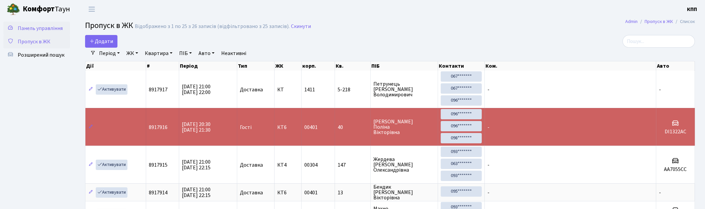
click at [55, 30] on span "Панель управління" at bounding box center [40, 28] width 45 height 7
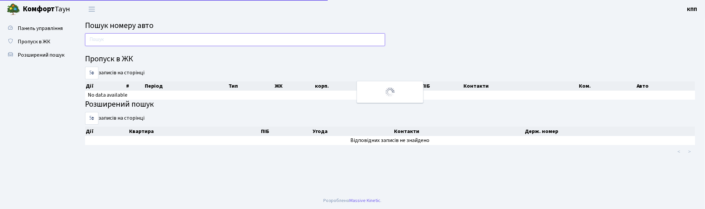
drag, startPoint x: 0, startPoint y: 0, endPoint x: 119, endPoint y: 41, distance: 125.3
click at [119, 41] on input "text" at bounding box center [235, 39] width 300 height 13
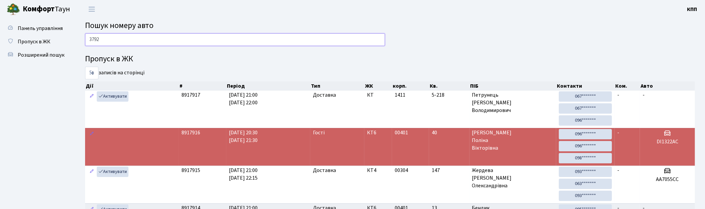
type input "3792"
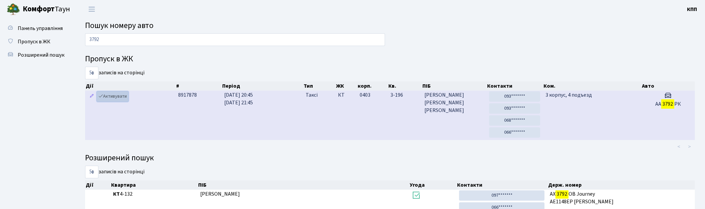
click at [123, 99] on link "Активувати" at bounding box center [113, 96] width 32 height 10
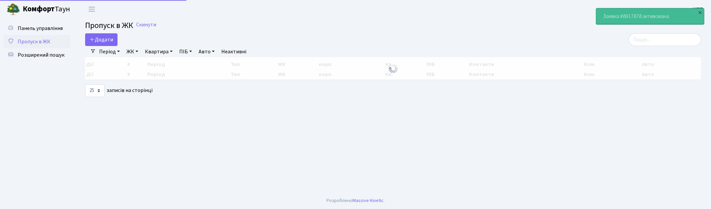
select select "25"
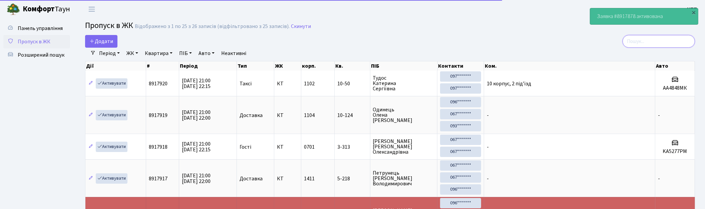
click at [674, 42] on input "search" at bounding box center [659, 41] width 72 height 13
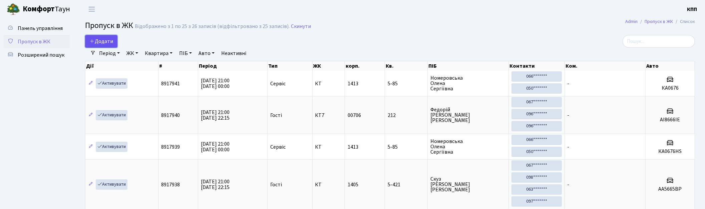
click at [102, 43] on span "Додати" at bounding box center [101, 41] width 24 height 7
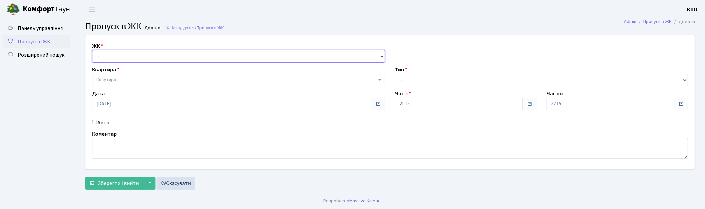
click at [131, 56] on select "- КТ, вул. Регенераторна, 4 КТ2, просп. Соборності, 17 КТ3, вул. Березнева, 16 …" at bounding box center [238, 56] width 293 height 13
select select "271"
click at [92, 50] on select "- КТ, вул. Регенераторна, 4 КТ2, просп. Соборності, 17 КТ3, вул. Березнева, 16 …" at bounding box center [238, 56] width 293 height 13
select select
click at [135, 78] on span "Квартира" at bounding box center [236, 80] width 280 height 7
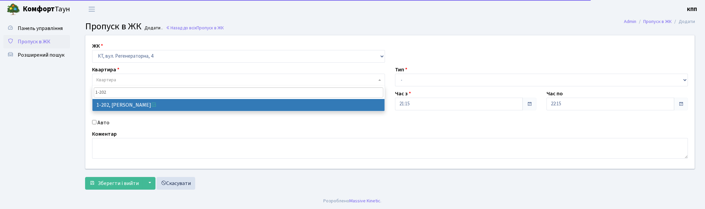
type input "1-202"
select select "202"
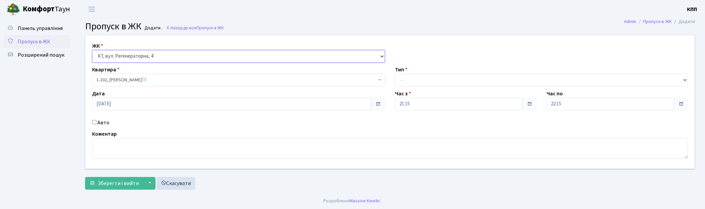
click at [118, 57] on select "- КТ, вул. Регенераторна, 4 КТ2, просп. [STREET_ADDRESS] [STREET_ADDRESS] [PERS…" at bounding box center [238, 56] width 293 height 13
select select "302"
click at [92, 50] on select "- КТ, вул. Регенераторна, 4 КТ2, просп. Соборності, 17 КТ3, вул. Березнева, 16 …" at bounding box center [238, 56] width 293 height 13
select select
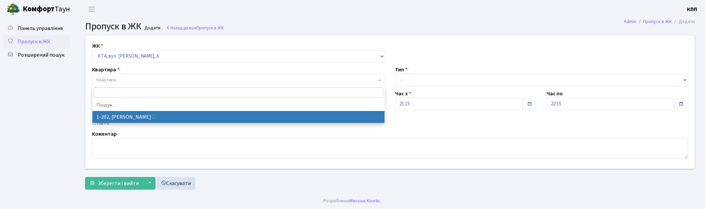
click at [131, 78] on span "Квартира" at bounding box center [236, 80] width 280 height 7
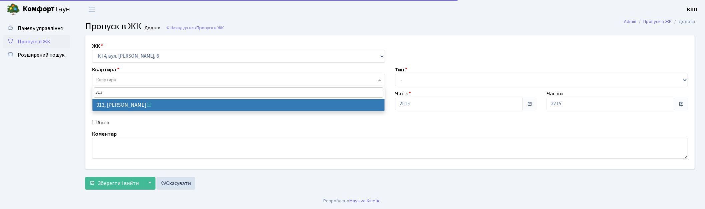
type input "313"
select select "17024"
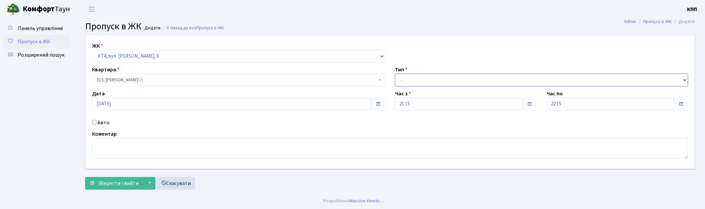
click at [447, 81] on select "- Доставка Таксі Гості Сервіс" at bounding box center [541, 80] width 293 height 13
select select "1"
click at [395, 74] on select "- Доставка Таксі Гості Сервіс" at bounding box center [541, 80] width 293 height 13
click at [109, 181] on span "Зберегти і вийти" at bounding box center [118, 183] width 41 height 7
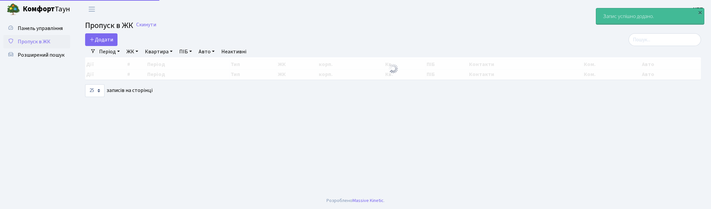
select select "25"
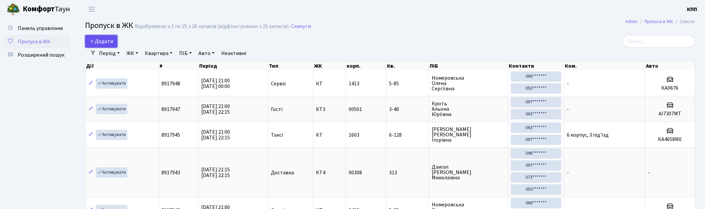
click at [104, 38] on span "Додати" at bounding box center [101, 41] width 24 height 7
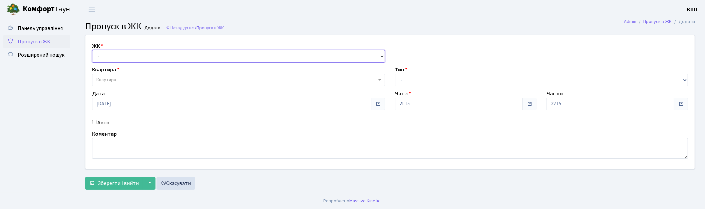
drag, startPoint x: 0, startPoint y: 0, endPoint x: 134, endPoint y: 54, distance: 144.5
click at [133, 54] on select "- КТ, вул. Регенераторна, 4 КТ2, просп. [STREET_ADDRESS] [STREET_ADDRESS] [PERS…" at bounding box center [238, 56] width 293 height 13
select select "271"
click at [92, 50] on select "- КТ, вул. Регенераторна, 4 КТ2, просп. [STREET_ADDRESS] [STREET_ADDRESS] [PERS…" at bounding box center [238, 56] width 293 height 13
select select
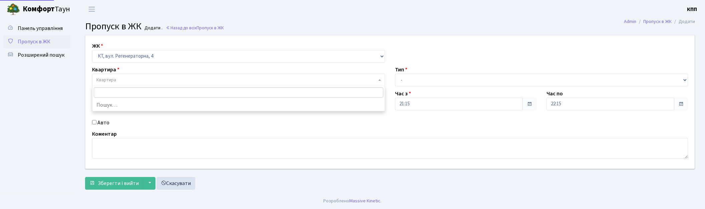
click at [135, 79] on span "Квартира" at bounding box center [236, 80] width 280 height 7
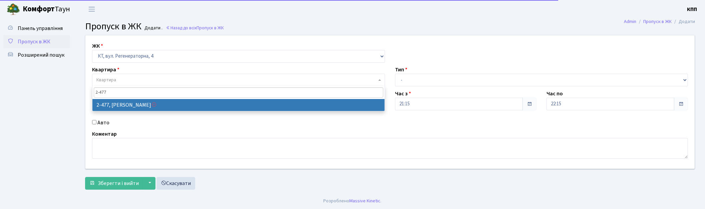
type input "2-477"
select select "1491"
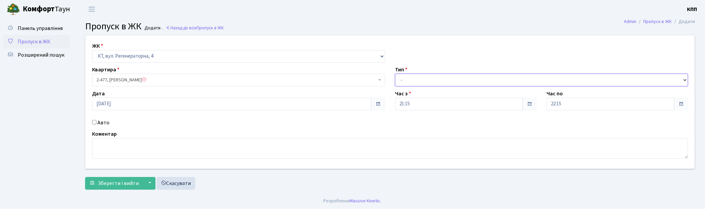
drag, startPoint x: 434, startPoint y: 79, endPoint x: 435, endPoint y: 84, distance: 5.4
click at [434, 79] on select "- Доставка Таксі Гості Сервіс" at bounding box center [541, 80] width 293 height 13
select select "3"
click at [395, 74] on select "- Доставка Таксі Гості Сервіс" at bounding box center [541, 80] width 293 height 13
click at [108, 123] on label "Авто" at bounding box center [103, 123] width 12 height 8
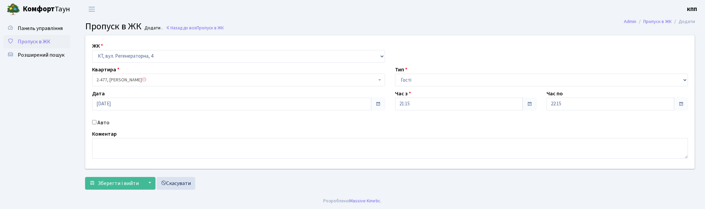
click at [96, 123] on input "Авто" at bounding box center [94, 122] width 4 height 4
checkbox input "true"
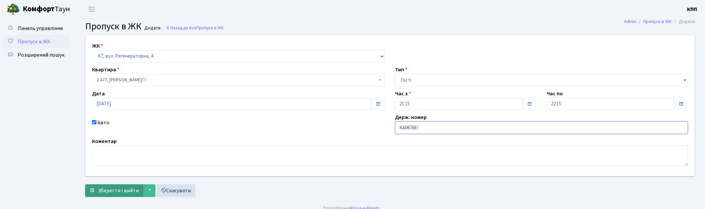
type input "КА0676ЕІ"
click at [105, 189] on span "Зберегти і вийти" at bounding box center [118, 190] width 41 height 7
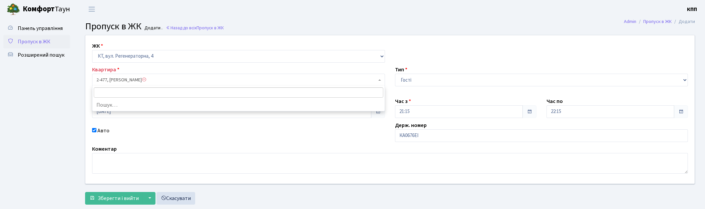
click at [116, 80] on span "2-477, Рєзнік Олександр Анатолійович" at bounding box center [236, 80] width 280 height 7
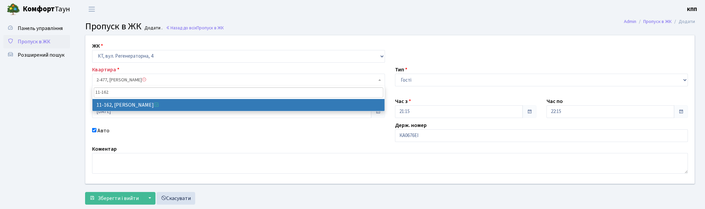
type input "11-162"
select select "7094"
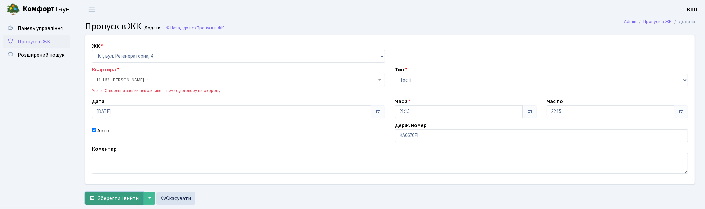
click at [118, 195] on span "Зберегти і вийти" at bounding box center [118, 198] width 41 height 7
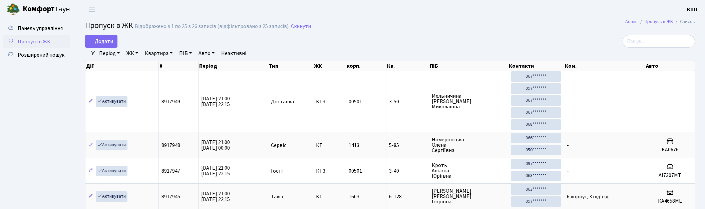
select select "25"
click at [32, 29] on span "Панель управління" at bounding box center [40, 28] width 45 height 7
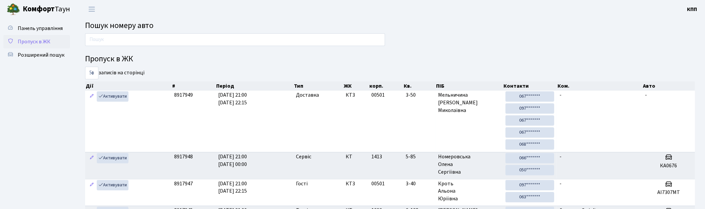
click at [48, 38] on span "Пропуск в ЖК" at bounding box center [34, 41] width 33 height 7
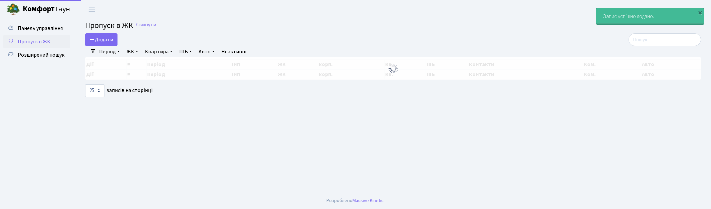
select select "25"
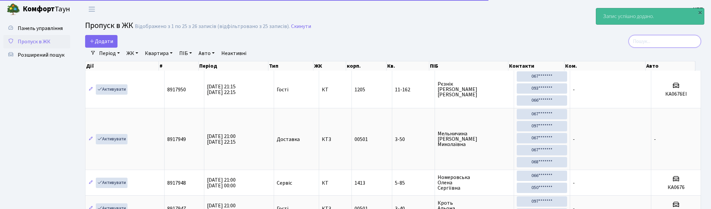
click at [659, 40] on input "search" at bounding box center [665, 41] width 72 height 13
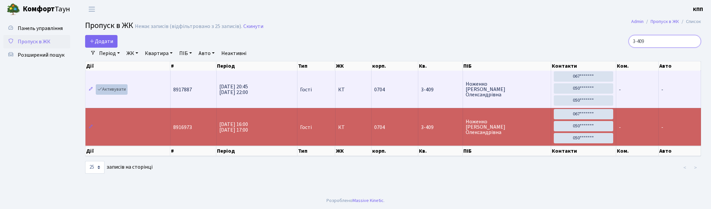
type input "3-409"
click at [124, 91] on link "Активувати" at bounding box center [112, 89] width 32 height 10
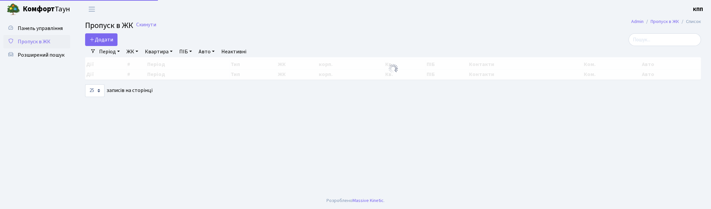
select select "25"
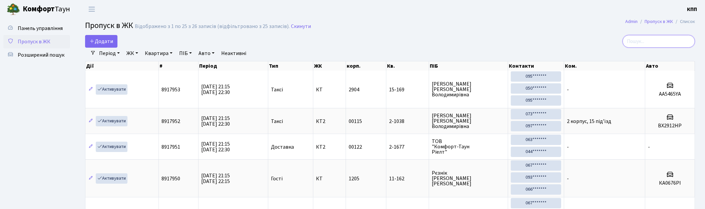
click at [644, 42] on input "search" at bounding box center [659, 41] width 72 height 13
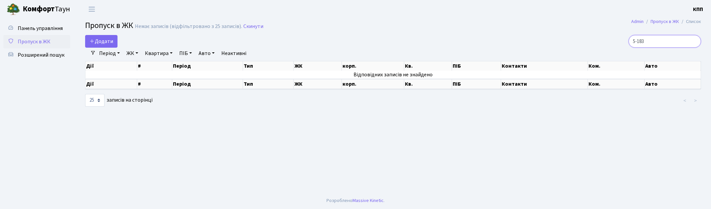
type input "5-183"
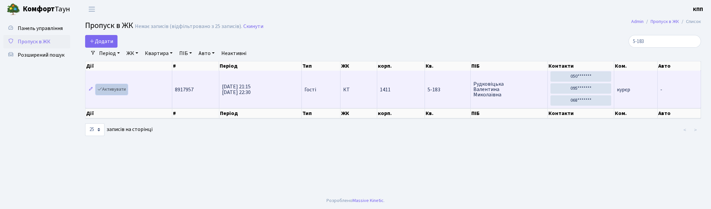
click at [110, 89] on link "Активувати" at bounding box center [112, 89] width 32 height 10
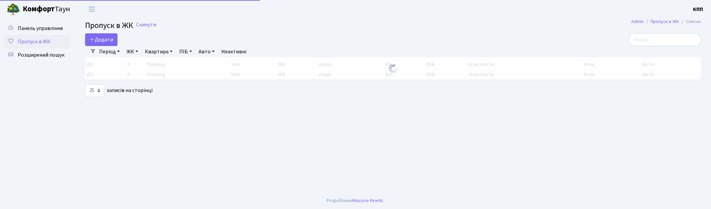
select select "25"
click at [674, 44] on input "search" at bounding box center [665, 39] width 72 height 13
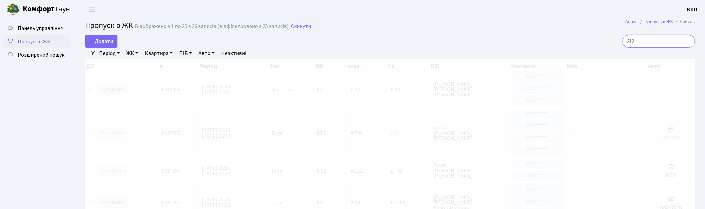
type input "212"
click at [132, 51] on link "ЖК" at bounding box center [132, 53] width 17 height 11
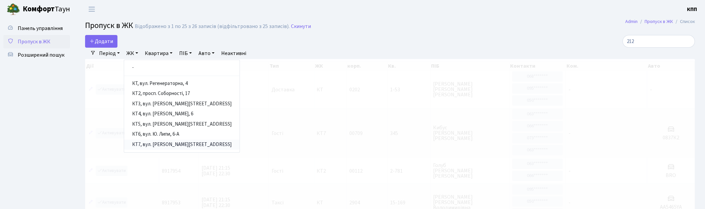
click at [155, 140] on link "КТ7, вул. [PERSON_NAME][STREET_ADDRESS]" at bounding box center [182, 145] width 116 height 10
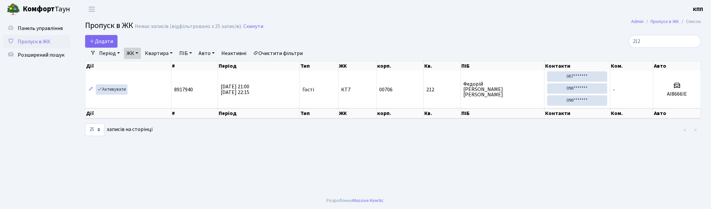
click at [25, 38] on span "Пропуск в ЖК" at bounding box center [34, 41] width 33 height 7
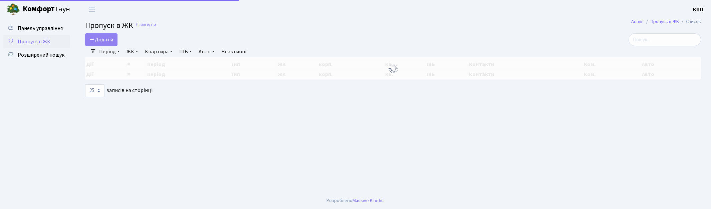
select select "25"
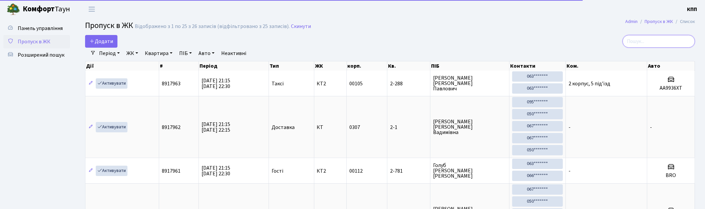
click at [655, 39] on input "search" at bounding box center [659, 41] width 72 height 13
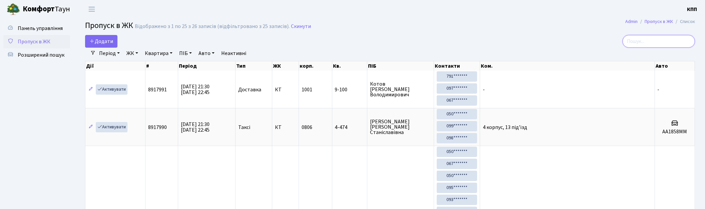
click at [642, 40] on input "search" at bounding box center [659, 41] width 72 height 13
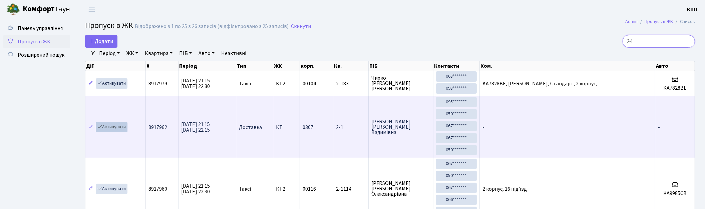
type input "2-1"
click at [107, 124] on link "Активувати" at bounding box center [112, 127] width 32 height 10
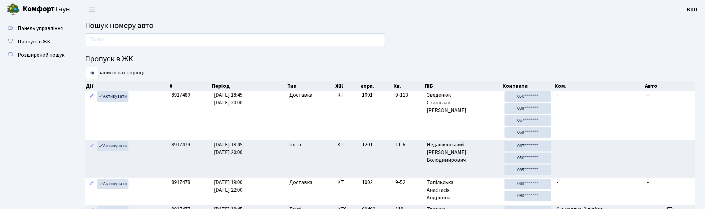
click at [154, 39] on input "text" at bounding box center [235, 39] width 300 height 13
click at [241, 36] on input "text" at bounding box center [235, 39] width 300 height 13
type input "3443"
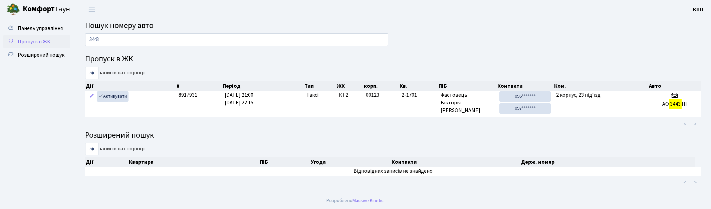
click at [29, 38] on span "Пропуск в ЖК" at bounding box center [34, 41] width 33 height 7
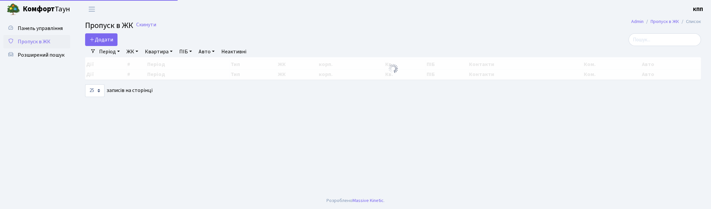
select select "25"
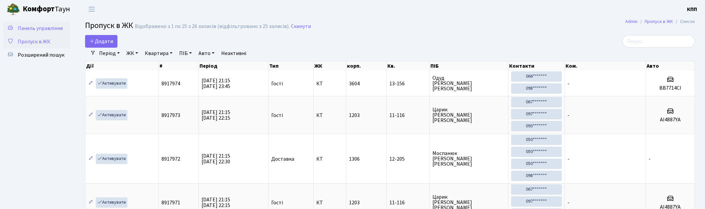
click at [34, 31] on span "Панель управління" at bounding box center [40, 28] width 45 height 7
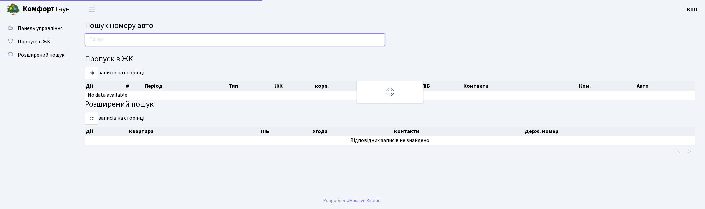
drag, startPoint x: 0, startPoint y: 0, endPoint x: 146, endPoint y: 41, distance: 151.5
click at [146, 41] on input "text" at bounding box center [235, 39] width 300 height 13
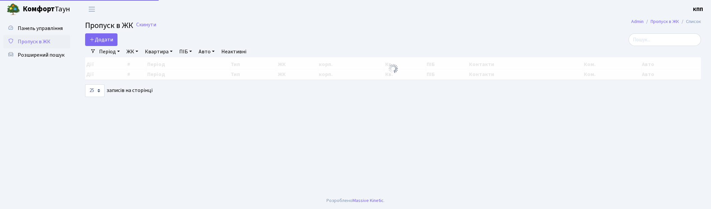
select select "25"
click at [670, 40] on input "search" at bounding box center [665, 39] width 72 height 13
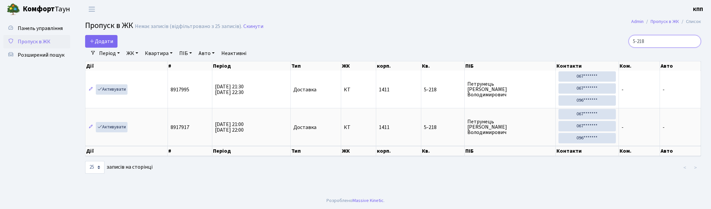
drag, startPoint x: 667, startPoint y: 37, endPoint x: 579, endPoint y: 38, distance: 87.8
click at [579, 38] on div "5-218" at bounding box center [601, 41] width 199 height 13
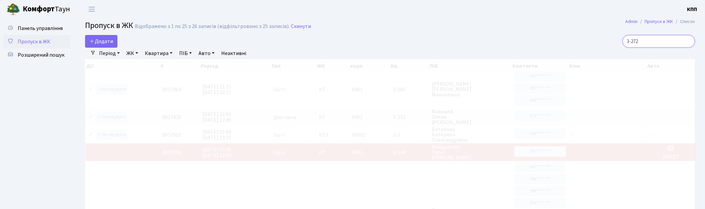
type input "3-272"
click at [129, 54] on link "ЖК" at bounding box center [132, 53] width 17 height 11
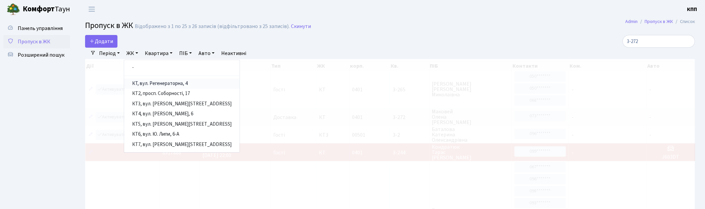
click at [152, 84] on link "КТ, вул. Регенераторна, 4" at bounding box center [182, 84] width 116 height 10
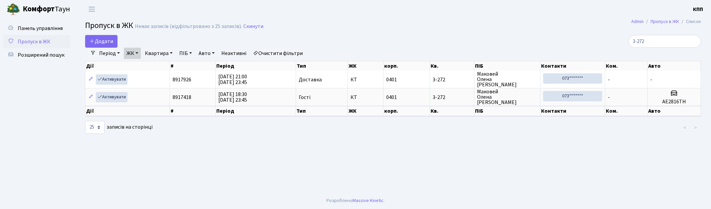
click at [51, 43] on link "Пропуск в ЖК" at bounding box center [36, 41] width 67 height 13
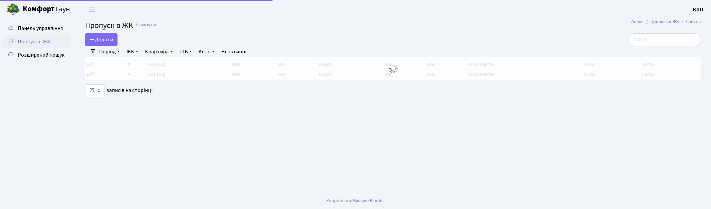
select select "25"
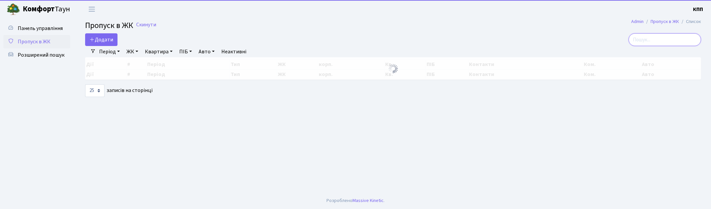
click at [660, 37] on input "search" at bounding box center [665, 39] width 72 height 13
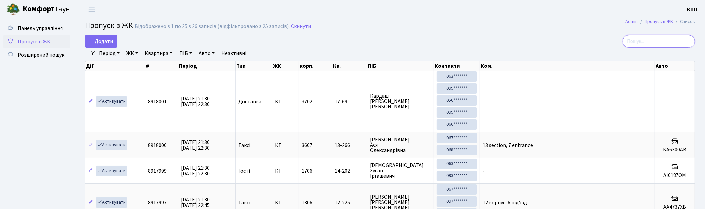
click at [661, 40] on input "search" at bounding box center [659, 41] width 72 height 13
click at [45, 27] on span "Панель управління" at bounding box center [40, 28] width 45 height 7
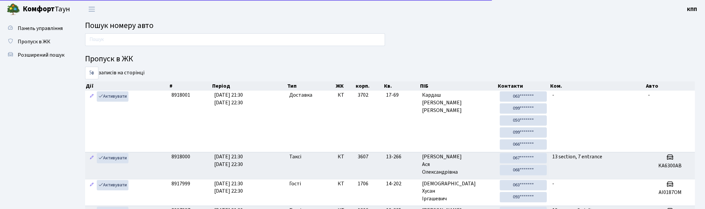
drag, startPoint x: 185, startPoint y: 30, endPoint x: 186, endPoint y: 38, distance: 7.4
click at [185, 31] on main "Пошук номеру авто Пропуск в ЖК 5 10 25 50 записів на сторінці Дії # Період Тип …" at bounding box center [390, 185] width 630 height 335
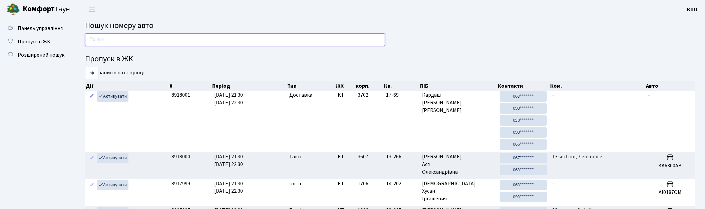
click at [186, 38] on input "text" at bounding box center [235, 39] width 300 height 13
type input "4614"
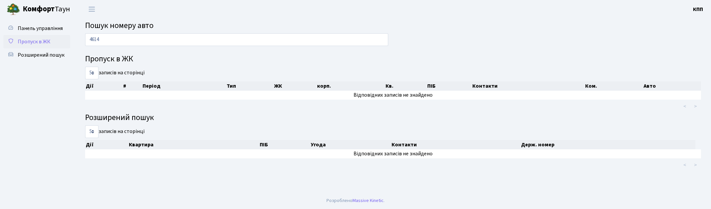
click at [35, 39] on span "Пропуск в ЖК" at bounding box center [34, 41] width 33 height 7
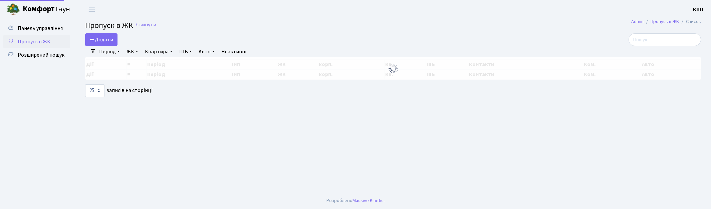
select select "25"
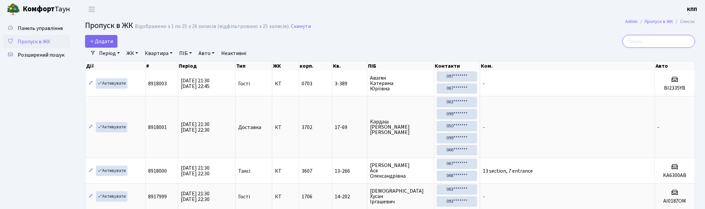
click at [660, 45] on input "search" at bounding box center [659, 41] width 72 height 13
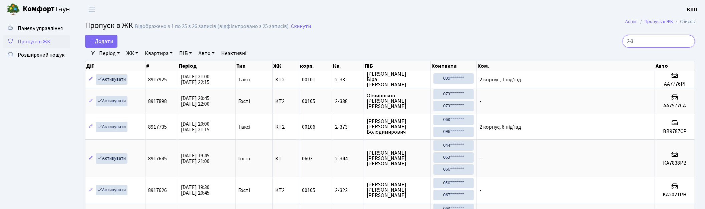
type input "2-3"
click at [44, 42] on span "Пропуск в ЖК" at bounding box center [34, 41] width 33 height 7
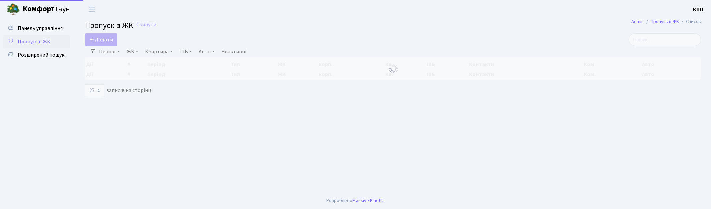
select select "25"
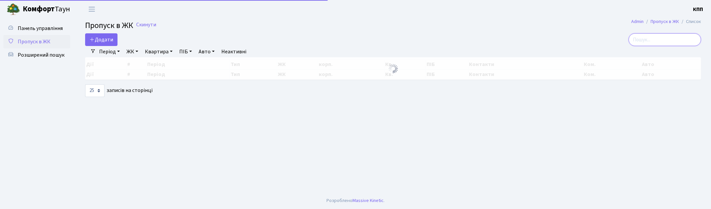
click at [662, 40] on input "search" at bounding box center [665, 39] width 72 height 13
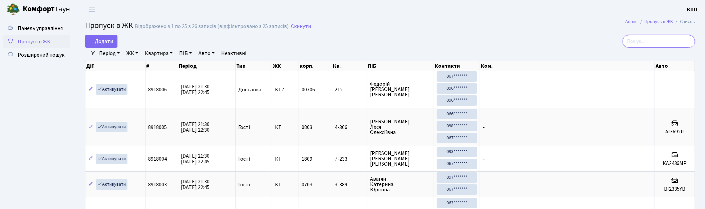
click at [645, 39] on input "search" at bounding box center [659, 41] width 72 height 13
click at [647, 42] on input "search" at bounding box center [659, 41] width 72 height 13
click at [648, 40] on input "search" at bounding box center [659, 41] width 72 height 13
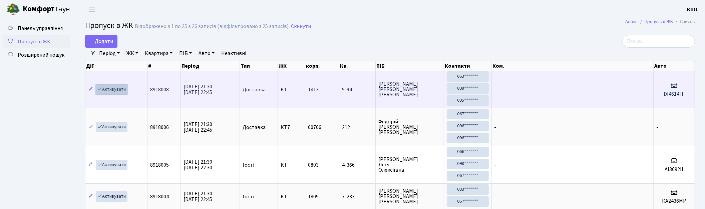
click at [103, 89] on link "Активувати" at bounding box center [112, 89] width 32 height 10
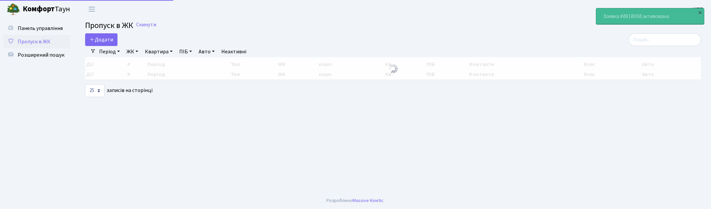
select select "25"
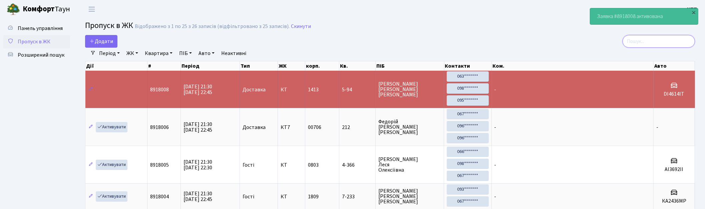
click at [663, 41] on input "search" at bounding box center [659, 41] width 72 height 13
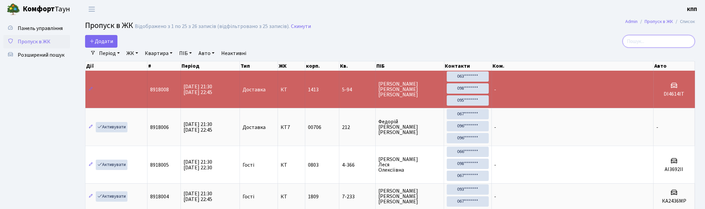
click at [651, 42] on input "search" at bounding box center [659, 41] width 72 height 13
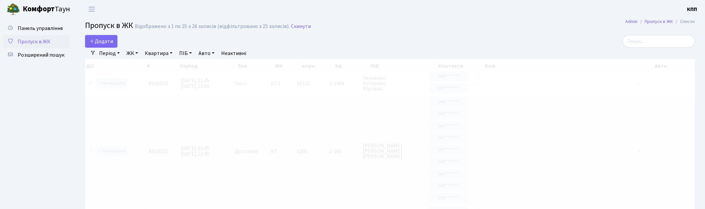
click at [94, 30] on span "Пропуск в ЖК" at bounding box center [109, 26] width 48 height 12
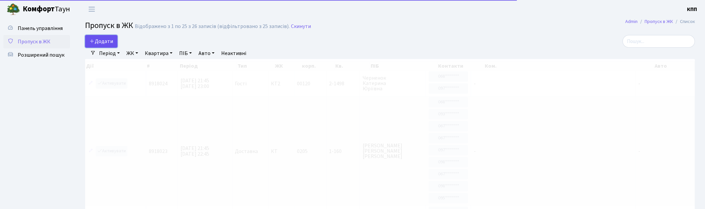
click at [98, 45] on link "Додати" at bounding box center [101, 41] width 32 height 13
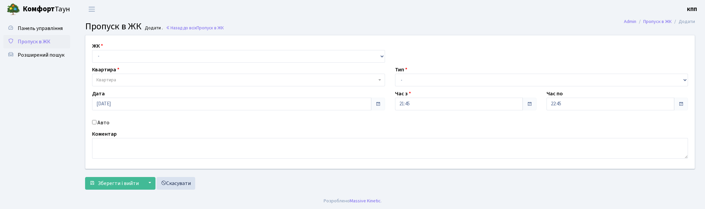
click at [114, 54] on select "- КТ, вул. Регенераторна, 4 КТ2, просп. Соборності, 17 КТ3, вул. Березнева, 16 …" at bounding box center [238, 56] width 293 height 13
select select "271"
click at [92, 50] on select "- КТ, вул. Регенераторна, 4 КТ2, просп. Соборності, 17 КТ3, вул. Березнева, 16 …" at bounding box center [238, 56] width 293 height 13
select select
click at [120, 77] on span "Квартира" at bounding box center [236, 80] width 280 height 7
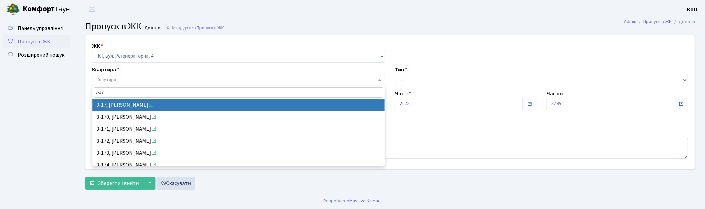
type input "3-17"
select select "988"
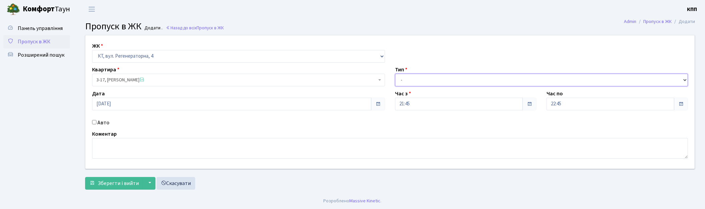
click at [417, 75] on select "- Доставка Таксі Гості Сервіс" at bounding box center [541, 80] width 293 height 13
select select "1"
click at [395, 74] on select "- Доставка Таксі Гості Сервіс" at bounding box center [541, 80] width 293 height 13
click at [107, 187] on span "Зберегти і вийти" at bounding box center [118, 183] width 41 height 7
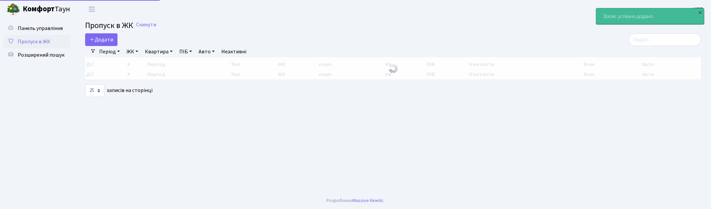
select select "25"
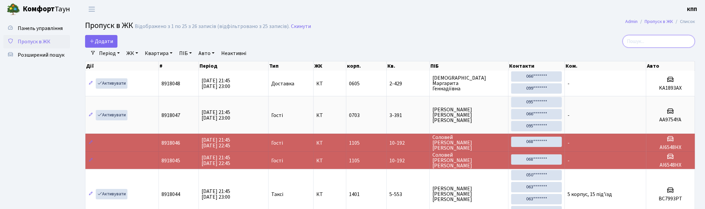
click at [655, 45] on input "search" at bounding box center [659, 41] width 72 height 13
click at [654, 43] on input "search" at bounding box center [659, 41] width 72 height 13
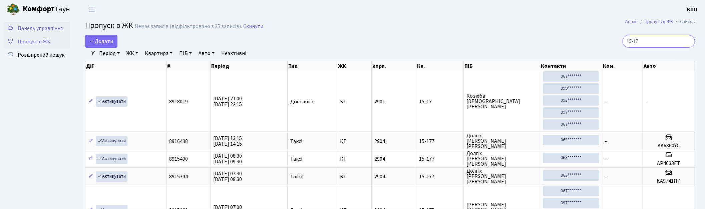
type input "15-17"
click at [49, 28] on span "Панель управління" at bounding box center [40, 28] width 45 height 7
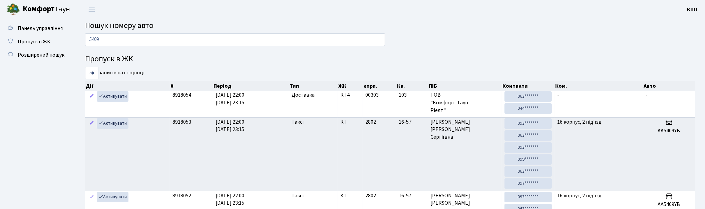
type input "5409"
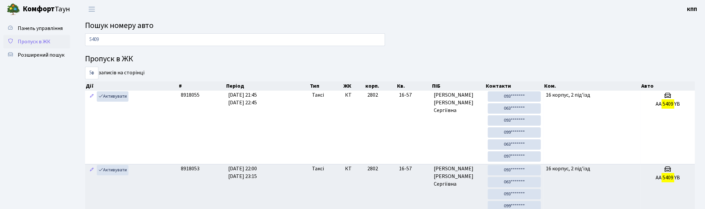
click at [26, 38] on span "Пропуск в ЖК" at bounding box center [34, 41] width 33 height 7
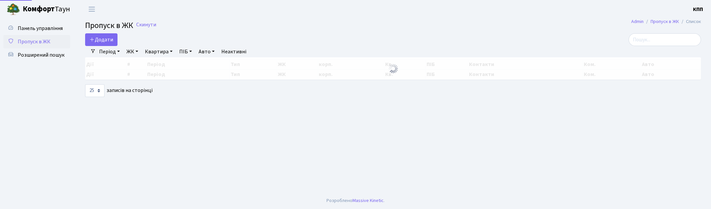
select select "25"
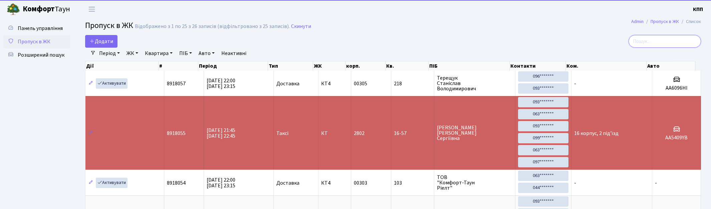
click at [656, 41] on input "search" at bounding box center [665, 41] width 72 height 13
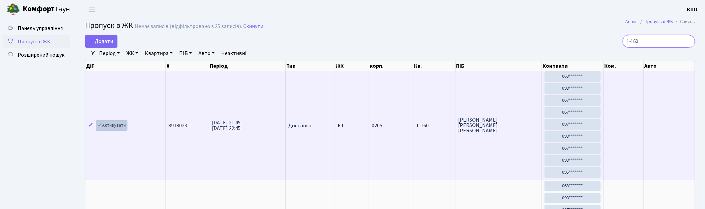
type input "1-160"
click at [101, 129] on link "Активувати" at bounding box center [112, 126] width 32 height 10
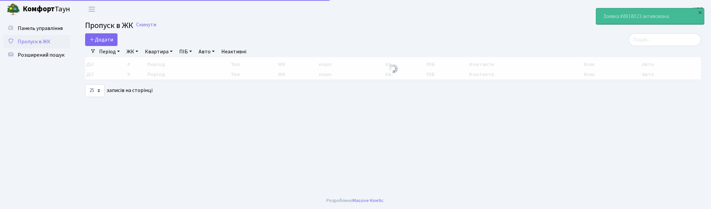
select select "25"
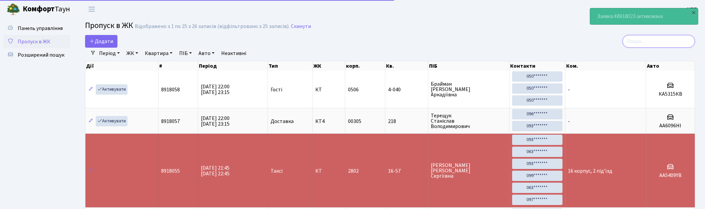
click at [671, 40] on input "search" at bounding box center [659, 41] width 72 height 13
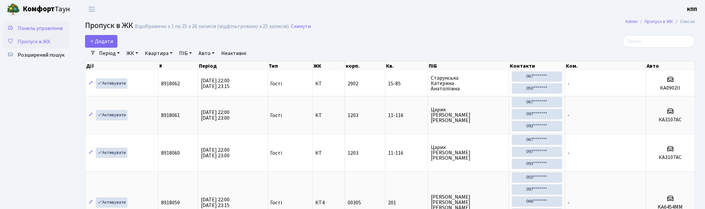
click at [32, 29] on span "Панель управління" at bounding box center [40, 28] width 45 height 7
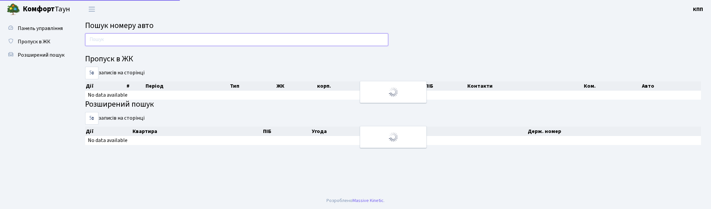
drag, startPoint x: 0, startPoint y: 0, endPoint x: 151, endPoint y: 36, distance: 155.5
click at [151, 36] on input "text" at bounding box center [236, 39] width 303 height 13
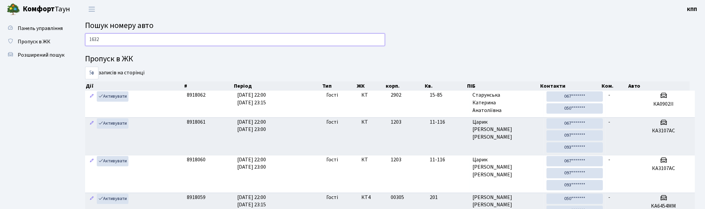
type input "1632"
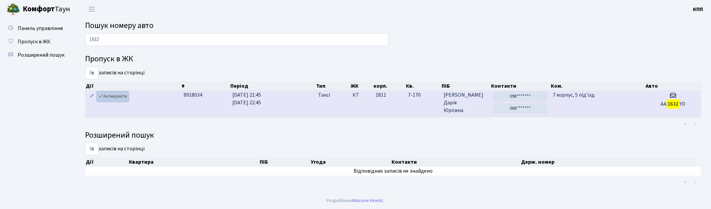
click at [122, 98] on link "Активувати" at bounding box center [113, 96] width 32 height 10
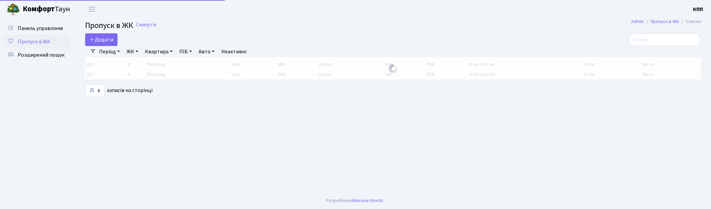
select select "25"
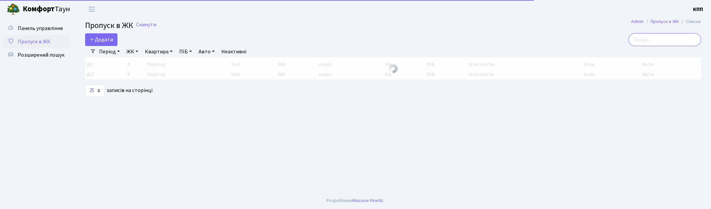
click at [672, 37] on input "search" at bounding box center [665, 39] width 72 height 13
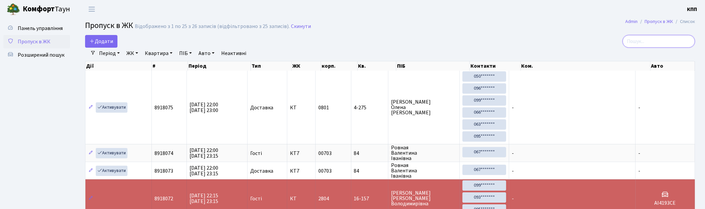
click at [652, 44] on input "search" at bounding box center [659, 41] width 72 height 13
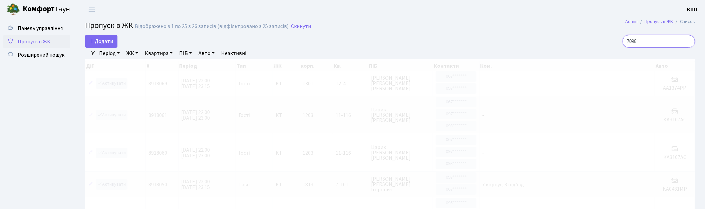
type input "7096"
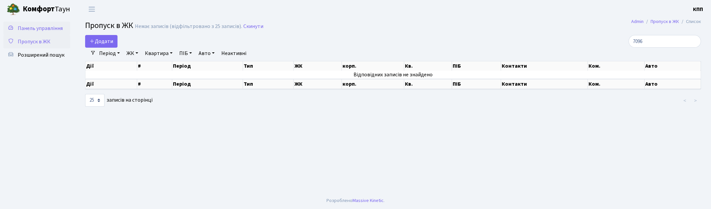
click at [42, 23] on link "Панель управління" at bounding box center [36, 28] width 67 height 13
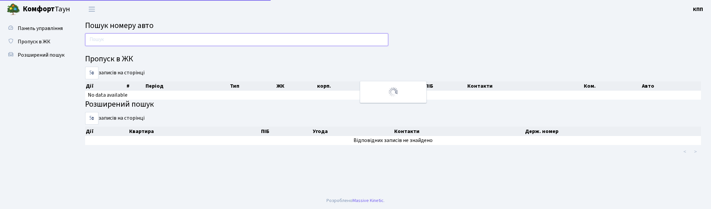
drag, startPoint x: 0, startPoint y: 0, endPoint x: 144, endPoint y: 44, distance: 150.1
click at [144, 44] on input "text" at bounding box center [236, 39] width 303 height 13
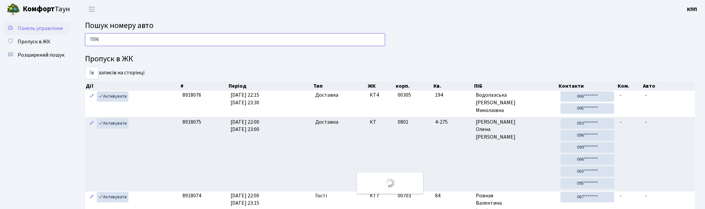
type input "7096"
click at [35, 27] on span "Панель управління" at bounding box center [40, 28] width 45 height 7
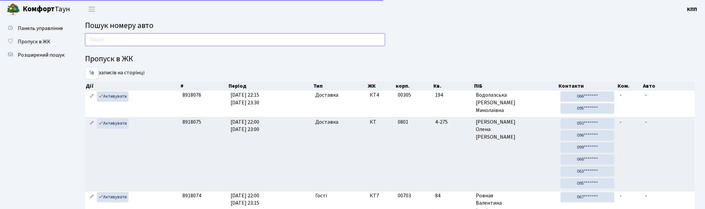
click at [129, 37] on input "text" at bounding box center [235, 39] width 300 height 13
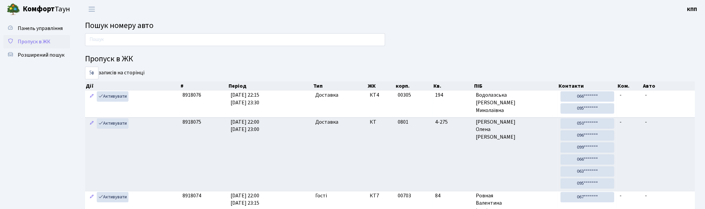
click at [42, 38] on span "Пропуск в ЖК" at bounding box center [34, 41] width 33 height 7
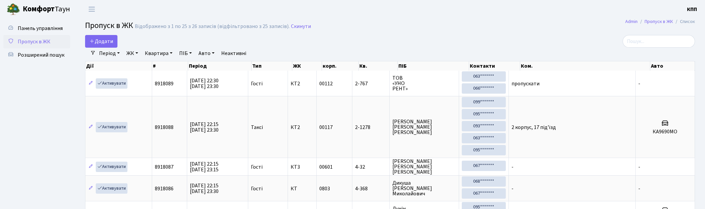
select select "25"
click at [659, 46] on input "search" at bounding box center [659, 41] width 72 height 13
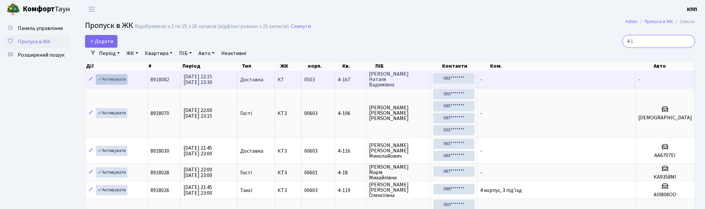
type input "4-1"
click at [121, 78] on link "Активувати" at bounding box center [112, 79] width 32 height 10
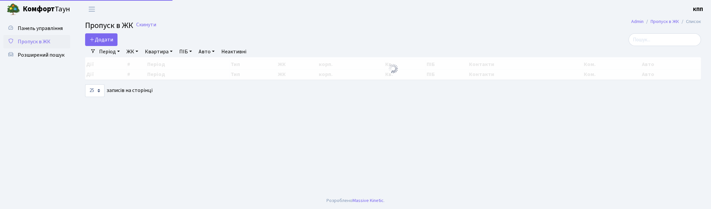
select select "25"
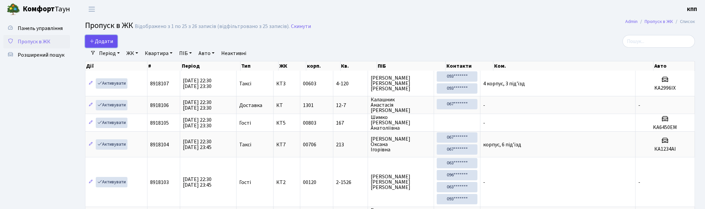
click at [114, 41] on link "Додати" at bounding box center [101, 41] width 32 height 13
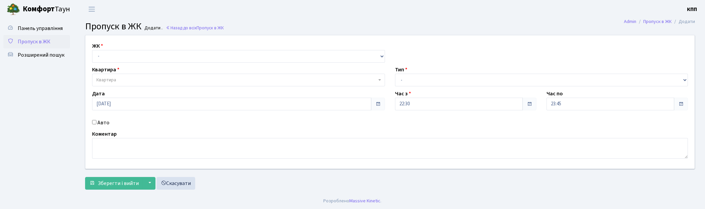
select select "271"
click at [92, 50] on select "- КТ, вул. Регенераторна, 4 КТ2, просп. Соборності, 17 КТ3, вул. Березнева, 16 …" at bounding box center [238, 56] width 293 height 13
select select
click at [136, 79] on span "Квартира" at bounding box center [236, 80] width 280 height 7
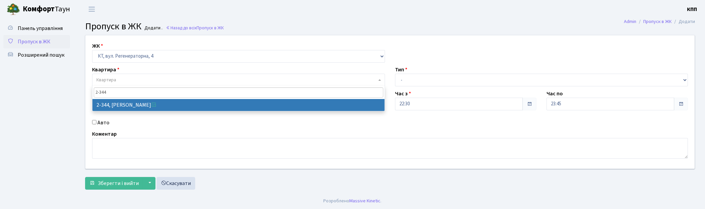
type input "2-344"
select select "1358"
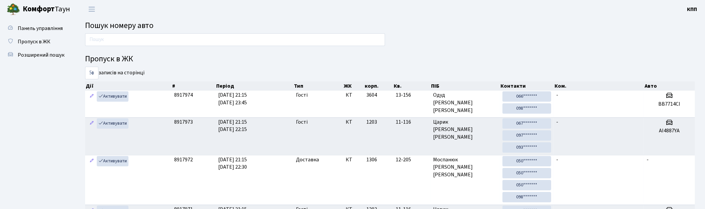
click at [91, 35] on input "text" at bounding box center [235, 39] width 300 height 13
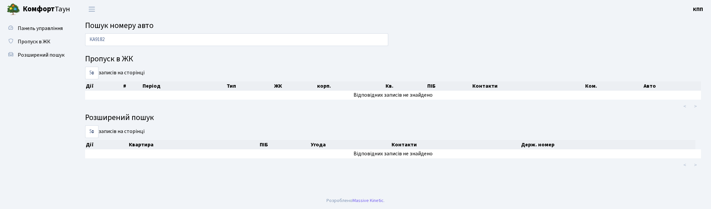
click at [97, 42] on input "КА9182" at bounding box center [236, 39] width 303 height 13
click at [95, 45] on input "КА9182" at bounding box center [236, 39] width 303 height 13
type input "9182"
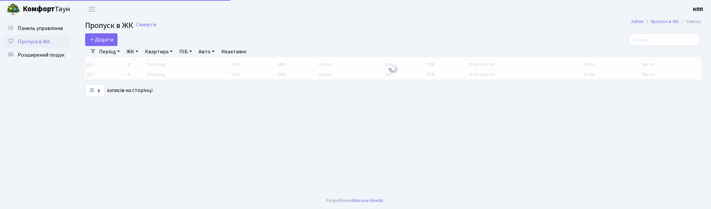
select select "25"
click at [667, 39] on input "search" at bounding box center [665, 39] width 72 height 13
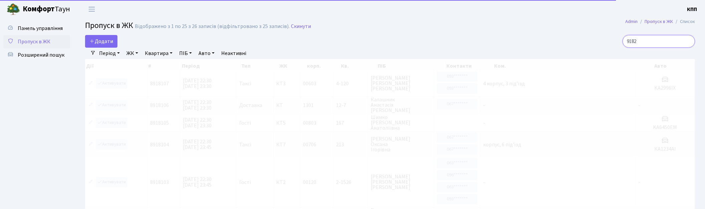
type input "9182"
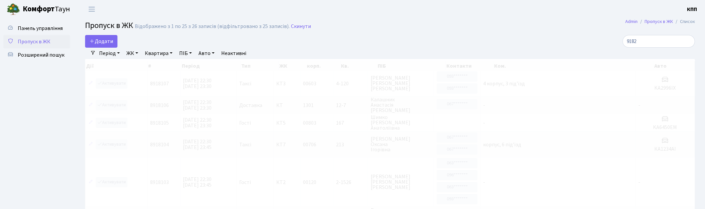
click at [119, 53] on link "Період" at bounding box center [109, 53] width 26 height 11
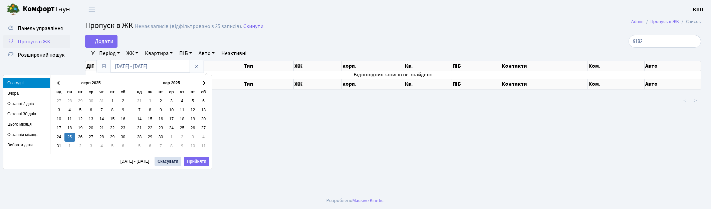
click at [149, 38] on div "Додати" at bounding box center [288, 41] width 407 height 13
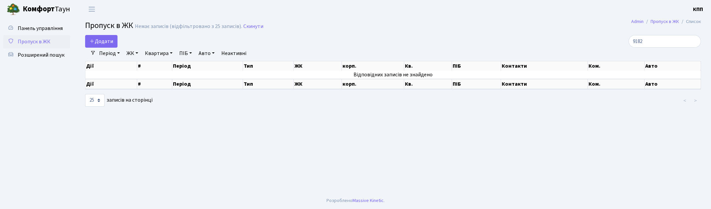
click at [105, 53] on link "Період" at bounding box center [109, 53] width 26 height 11
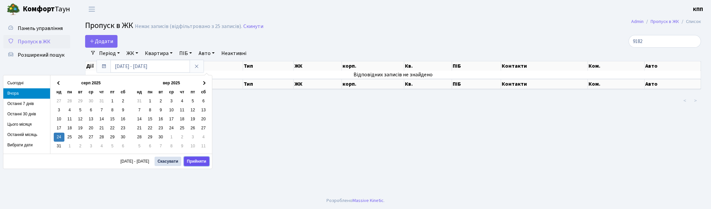
click at [193, 163] on button "Прийняти" at bounding box center [196, 161] width 25 height 9
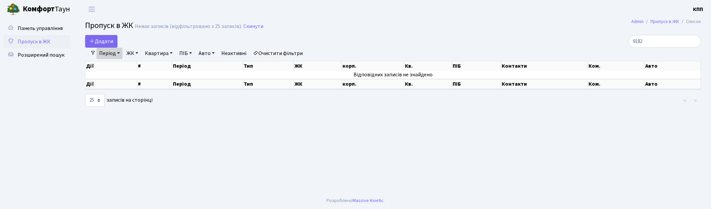
click at [39, 39] on span "Пропуск в ЖК" at bounding box center [34, 41] width 33 height 7
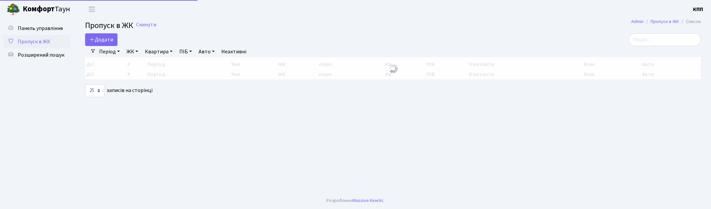
select select "25"
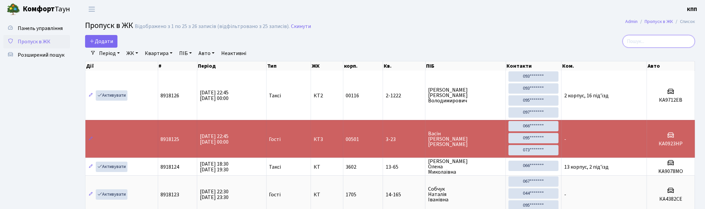
click at [643, 42] on input "search" at bounding box center [659, 41] width 72 height 13
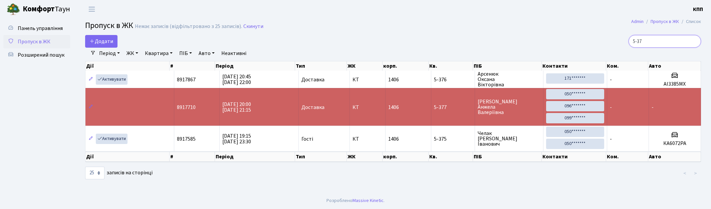
drag, startPoint x: 662, startPoint y: 39, endPoint x: 631, endPoint y: 40, distance: 30.7
click at [631, 40] on div "5-37" at bounding box center [601, 41] width 199 height 13
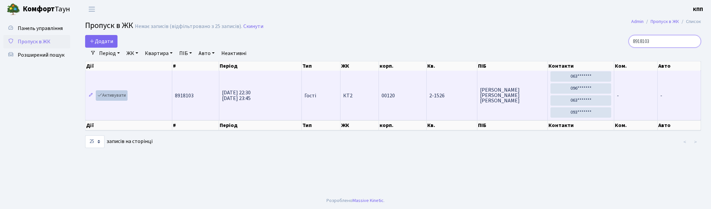
type input "8918103"
click at [121, 95] on link "Активувати" at bounding box center [112, 95] width 32 height 10
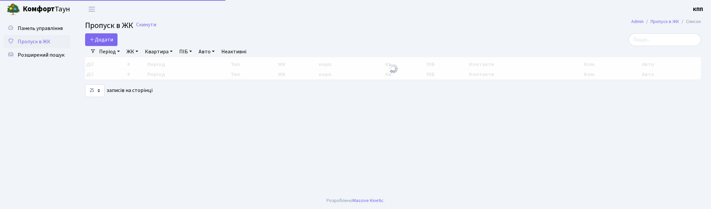
select select "25"
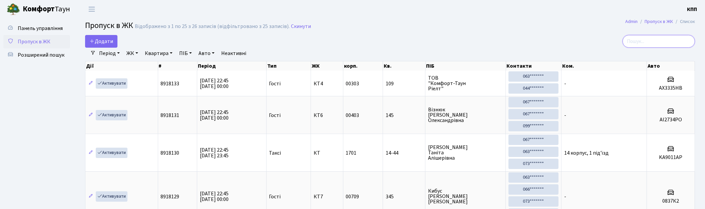
click at [660, 39] on input "search" at bounding box center [659, 41] width 72 height 13
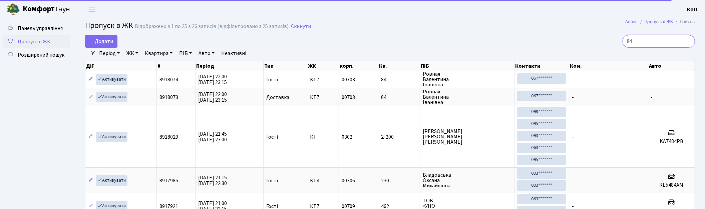
type input "84"
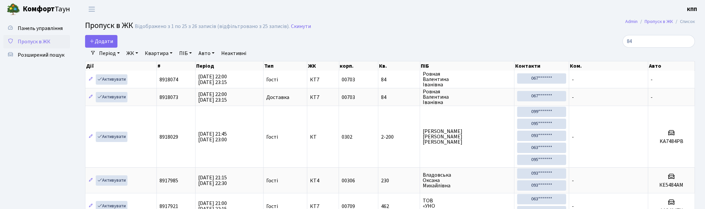
click at [133, 50] on link "ЖК" at bounding box center [132, 53] width 17 height 11
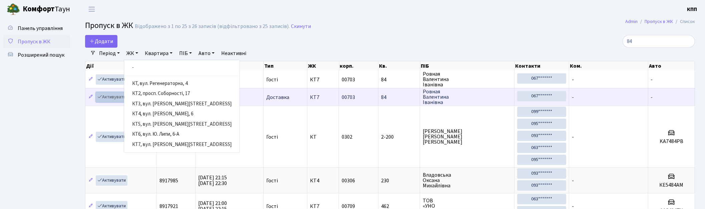
click at [105, 98] on link "Активувати" at bounding box center [112, 97] width 32 height 10
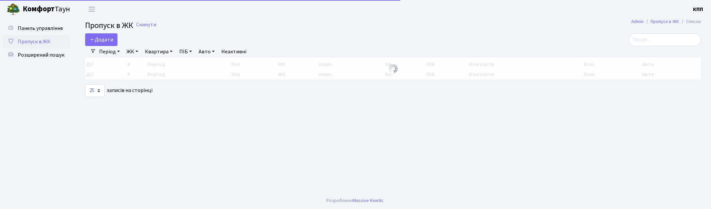
select select "25"
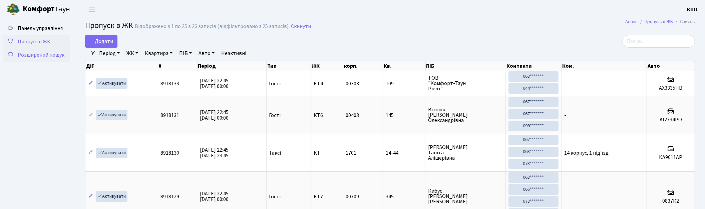
click at [46, 54] on span "Розширений пошук" at bounding box center [41, 54] width 47 height 7
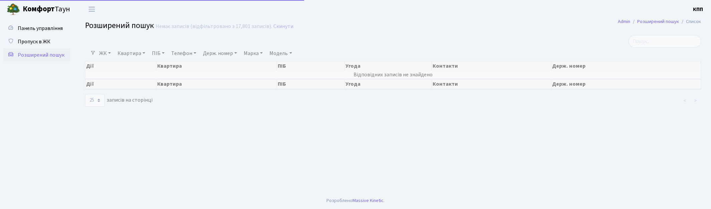
select select "25"
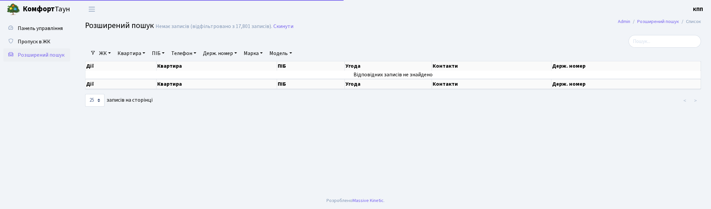
click at [126, 57] on link "Квартира" at bounding box center [131, 53] width 33 height 11
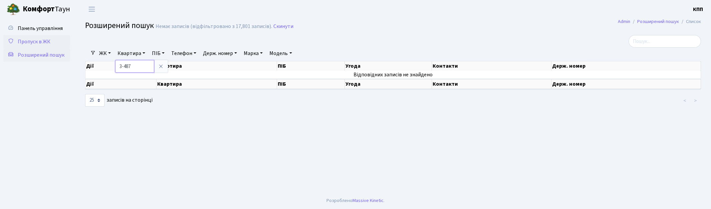
type input "3-487"
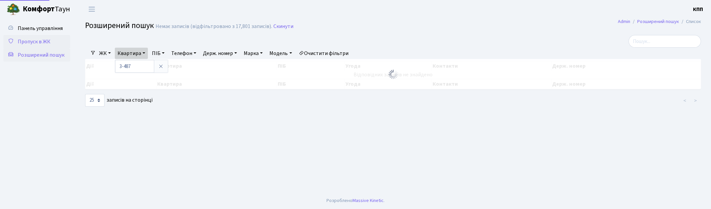
click at [26, 41] on span "Пропуск в ЖК" at bounding box center [34, 41] width 33 height 7
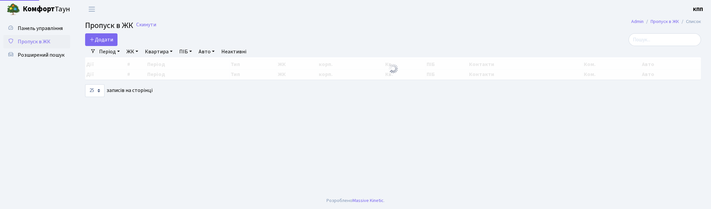
select select "25"
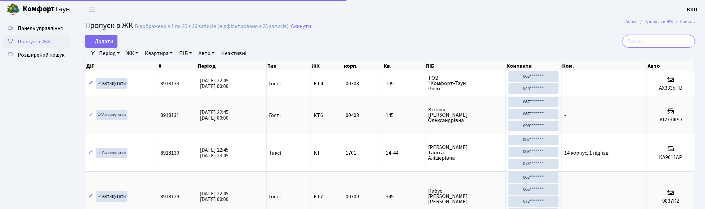
click at [655, 45] on input "search" at bounding box center [659, 41] width 72 height 13
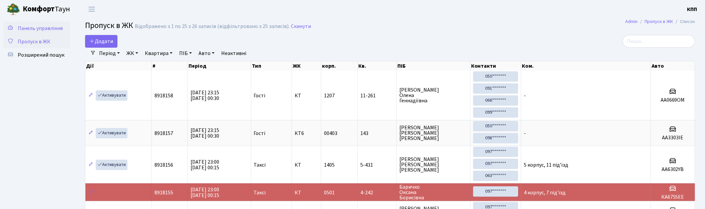
click at [22, 27] on span "Панель управління" at bounding box center [40, 28] width 45 height 7
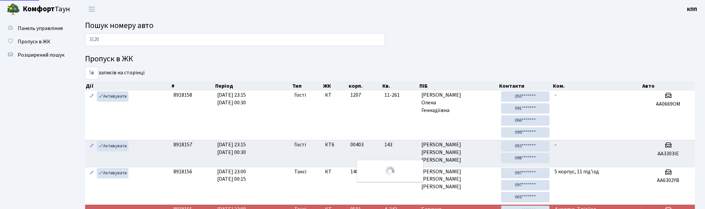
type input "3120"
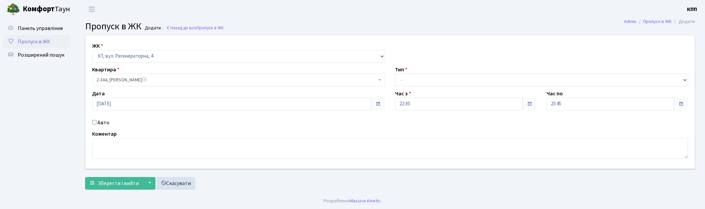
select select "271"
click at [29, 39] on span "Пропуск в ЖК" at bounding box center [34, 41] width 33 height 7
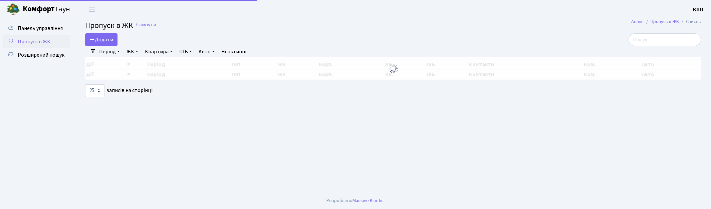
select select "25"
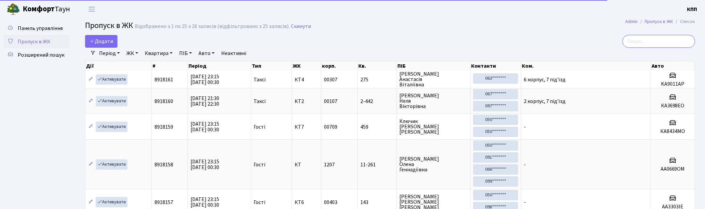
click at [678, 40] on input "search" at bounding box center [659, 41] width 72 height 13
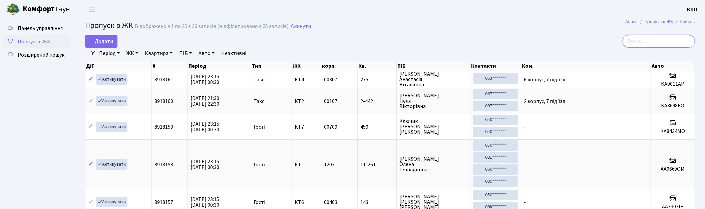
click at [649, 41] on input "search" at bounding box center [659, 41] width 72 height 13
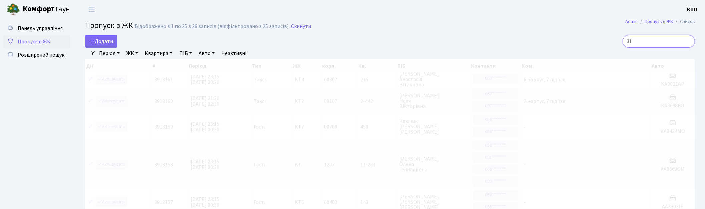
type input "3"
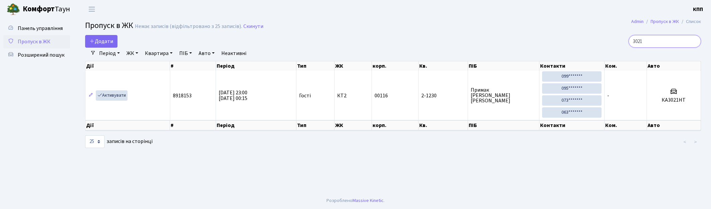
type input "3021"
click at [32, 38] on span "Пропуск в ЖК" at bounding box center [34, 41] width 33 height 7
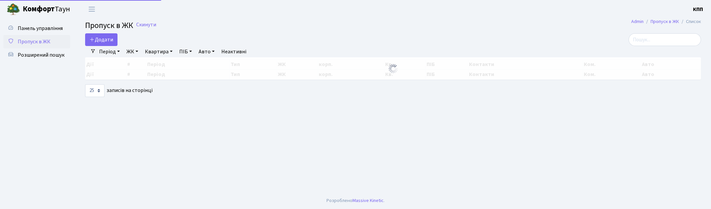
select select "25"
click at [654, 41] on input "search" at bounding box center [665, 39] width 72 height 13
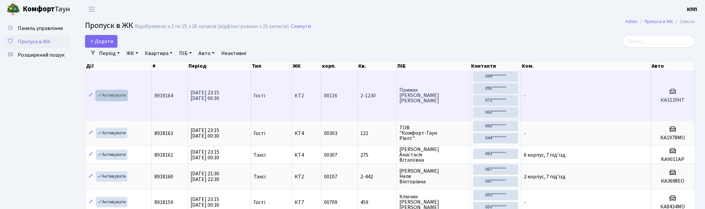
click at [104, 92] on link "Активувати" at bounding box center [112, 95] width 32 height 10
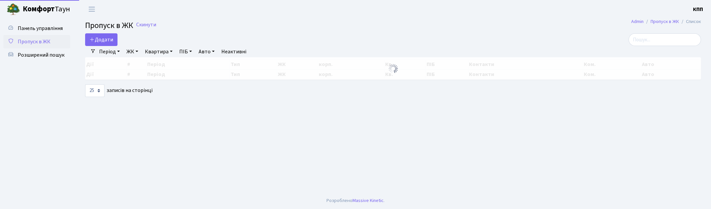
select select "25"
click at [682, 40] on input "search" at bounding box center [665, 39] width 72 height 13
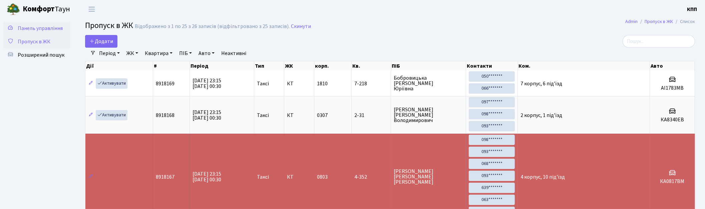
click at [41, 25] on span "Панель управління" at bounding box center [40, 28] width 45 height 7
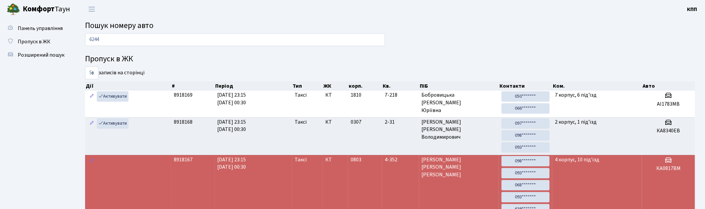
type input "6244"
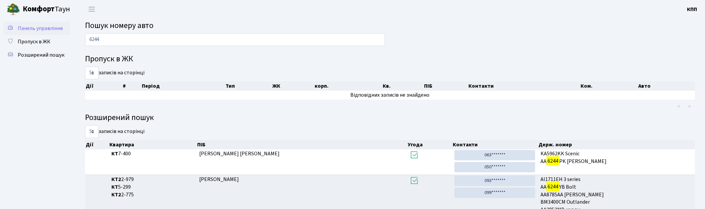
click at [29, 26] on span "Панель управління" at bounding box center [40, 28] width 45 height 7
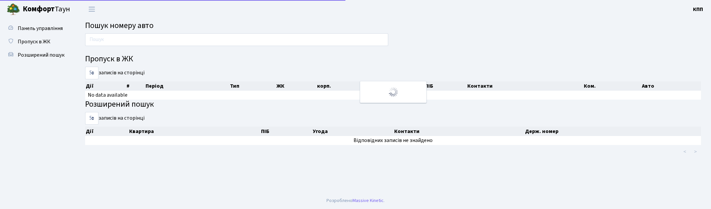
click at [141, 41] on input "text" at bounding box center [236, 39] width 303 height 13
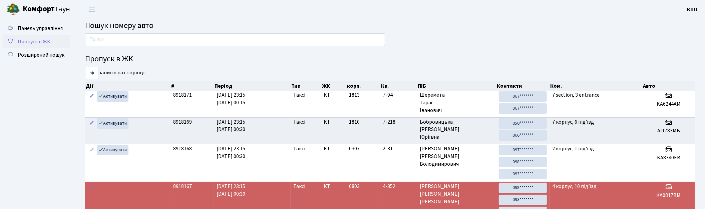
click at [37, 44] on span "Пропуск в ЖК" at bounding box center [34, 41] width 33 height 7
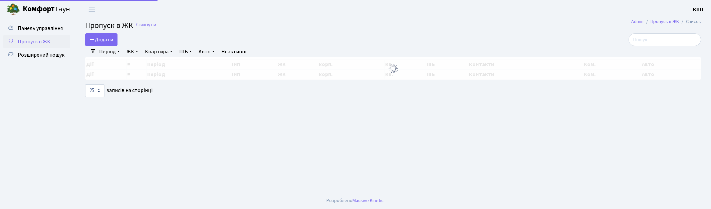
select select "25"
click at [106, 48] on link "Період" at bounding box center [109, 51] width 26 height 11
click at [107, 41] on span "Додати" at bounding box center [101, 39] width 24 height 7
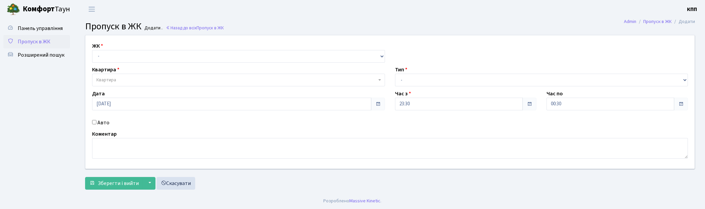
select select "271"
click at [92, 50] on select "- КТ, вул. Регенераторна, 4 КТ2, просп. [STREET_ADDRESS] [STREET_ADDRESS] [PERS…" at bounding box center [238, 56] width 293 height 13
select select
click at [130, 79] on span "Квартира" at bounding box center [236, 80] width 280 height 7
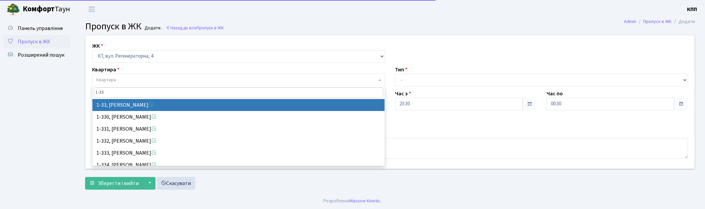
type input "1-33"
select select "33"
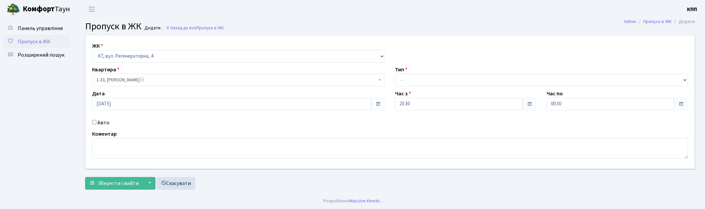
click at [107, 124] on label "Авто" at bounding box center [103, 123] width 12 height 8
click at [96, 124] on input "Авто" at bounding box center [94, 122] width 4 height 4
checkbox input "true"
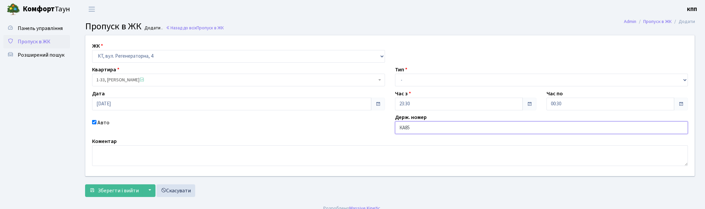
click at [405, 128] on input "КА85" at bounding box center [541, 128] width 293 height 13
click at [419, 127] on input "КА1385" at bounding box center [541, 128] width 293 height 13
type input "КА1385СІ"
click at [431, 77] on select "- Доставка Таксі Гості Сервіс" at bounding box center [541, 80] width 293 height 13
select select "2"
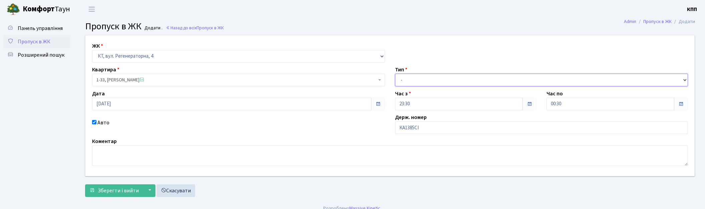
click at [395, 74] on select "- Доставка Таксі Гості Сервіс" at bounding box center [541, 80] width 293 height 13
click at [102, 187] on span "Зберегти і вийти" at bounding box center [118, 190] width 41 height 7
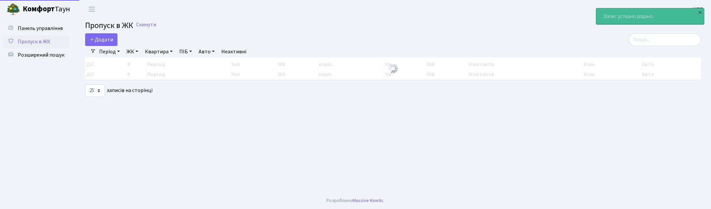
select select "25"
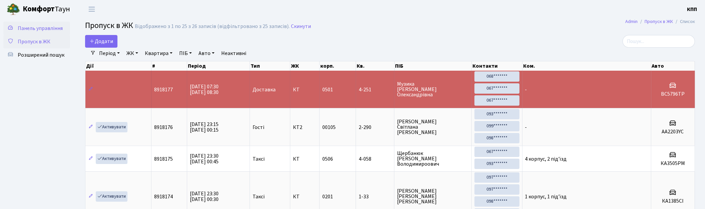
click at [36, 27] on span "Панель управління" at bounding box center [40, 28] width 45 height 7
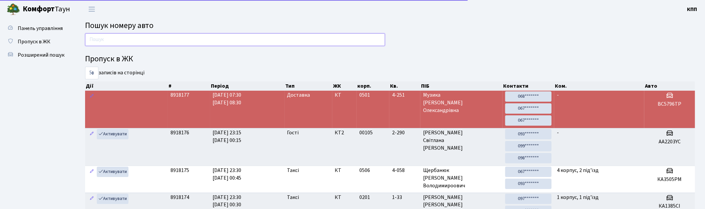
click at [154, 39] on input "text" at bounding box center [235, 39] width 300 height 13
type input "0103"
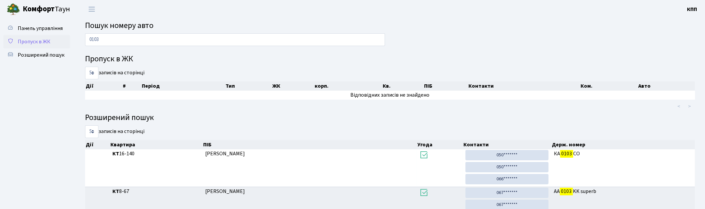
click at [31, 42] on span "Пропуск в ЖК" at bounding box center [34, 41] width 33 height 7
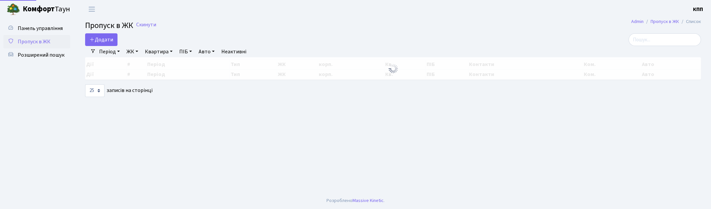
select select "25"
click at [49, 27] on span "Панель управління" at bounding box center [40, 28] width 45 height 7
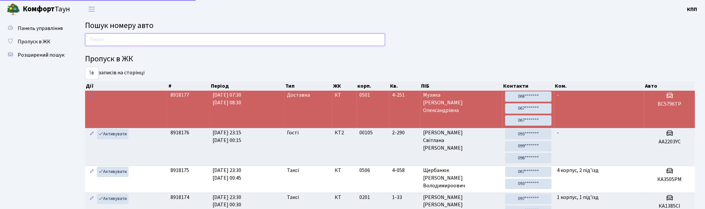
drag, startPoint x: 0, startPoint y: 0, endPoint x: 119, endPoint y: 42, distance: 126.4
click at [119, 42] on input "text" at bounding box center [235, 39] width 300 height 13
type input "6240"
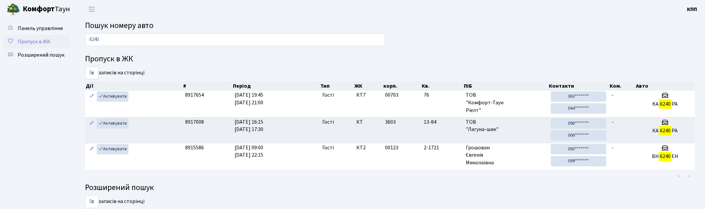
click at [26, 39] on span "Пропуск в ЖК" at bounding box center [34, 41] width 33 height 7
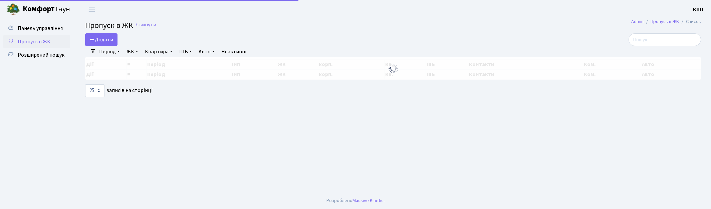
select select "25"
click at [671, 38] on input "search" at bounding box center [665, 39] width 72 height 13
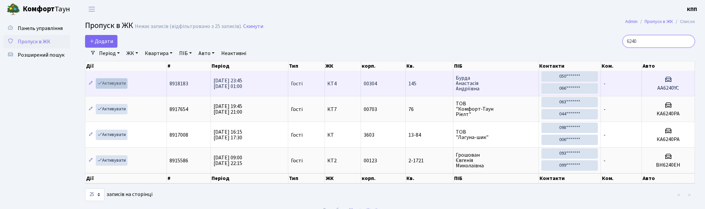
type input "6240"
click at [111, 82] on link "Активувати" at bounding box center [112, 83] width 32 height 10
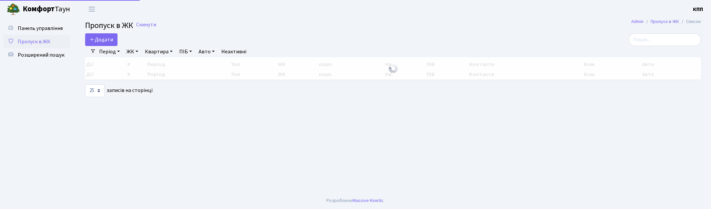
select select "25"
click at [649, 38] on input "search" at bounding box center [665, 39] width 72 height 13
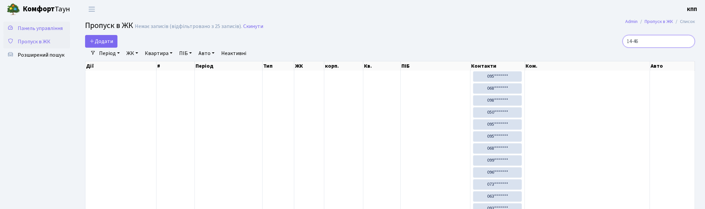
type input "14-46"
click at [35, 29] on span "Панель управління" at bounding box center [40, 28] width 45 height 7
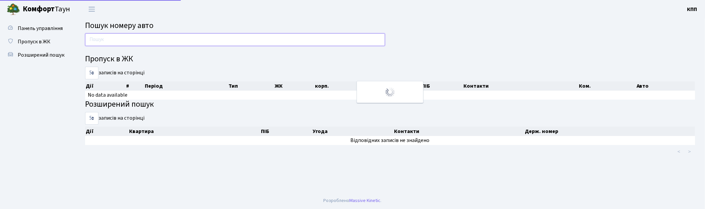
click at [158, 39] on input "text" at bounding box center [235, 39] width 300 height 13
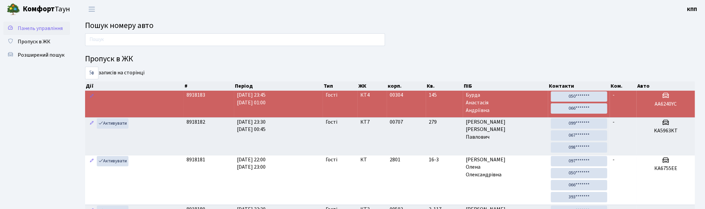
click at [42, 28] on span "Панель управління" at bounding box center [40, 28] width 45 height 7
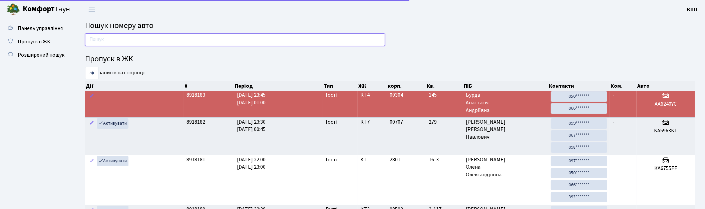
drag, startPoint x: 106, startPoint y: 42, endPoint x: 109, endPoint y: 39, distance: 4.1
click at [106, 42] on input "text" at bounding box center [235, 39] width 300 height 13
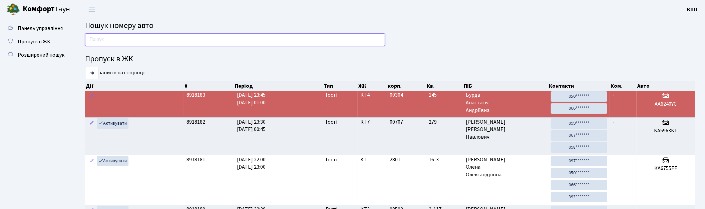
click at [131, 39] on input "text" at bounding box center [235, 39] width 300 height 13
click at [141, 39] on input "text" at bounding box center [235, 39] width 300 height 13
click at [43, 40] on span "Пропуск в ЖК" at bounding box center [34, 41] width 33 height 7
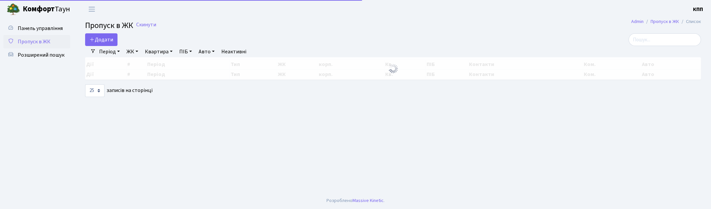
select select "25"
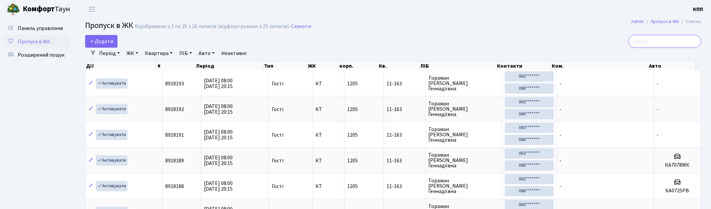
click at [657, 41] on input "search" at bounding box center [665, 41] width 72 height 13
